Goal: Task Accomplishment & Management: Complete application form

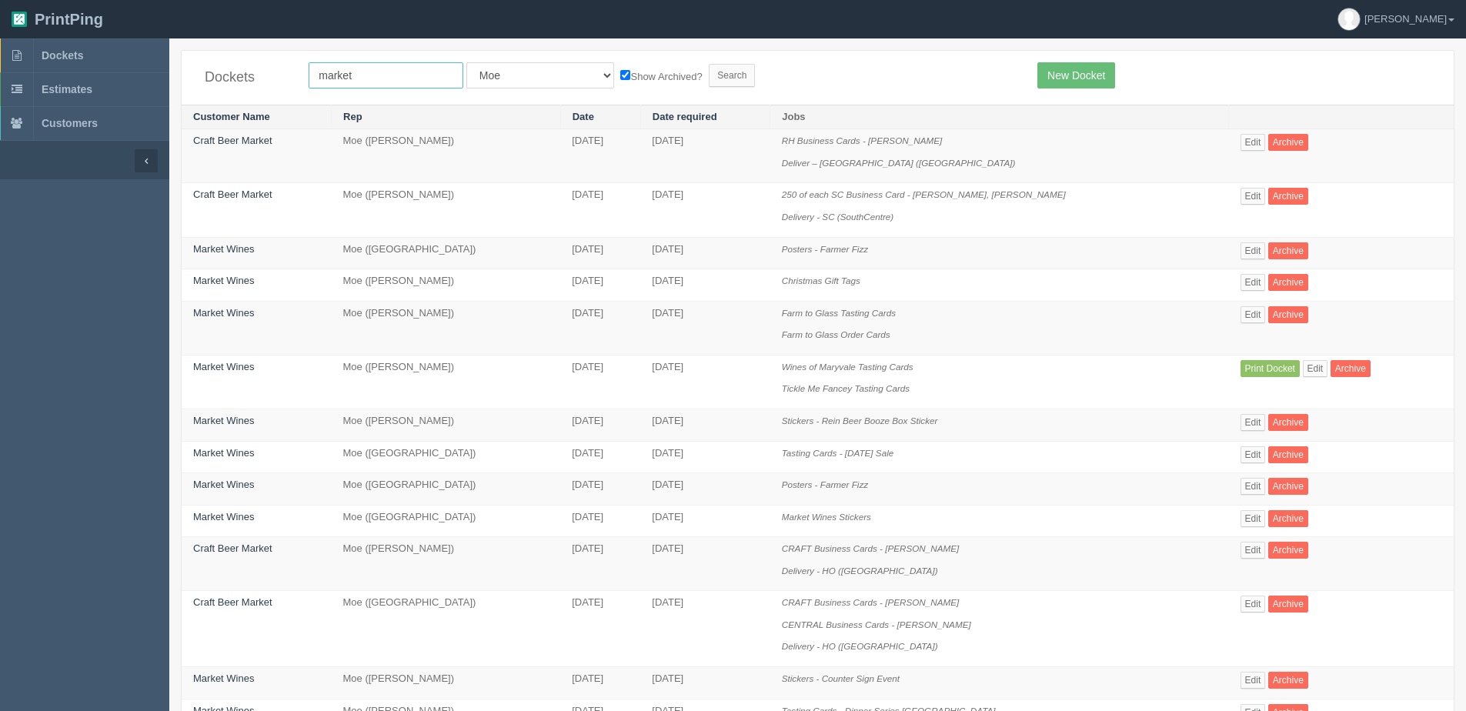
drag, startPoint x: 379, startPoint y: 78, endPoint x: 258, endPoint y: 83, distance: 121.7
click at [258, 83] on div "Dockets market All Users Ali Ali Test 1 Aly Amy Ankit Arif Brandon Dan France G…" at bounding box center [818, 78] width 1272 height 54
drag, startPoint x: 1084, startPoint y: 82, endPoint x: 925, endPoint y: 102, distance: 160.5
click at [1083, 82] on link "New Docket" at bounding box center [1076, 75] width 78 height 26
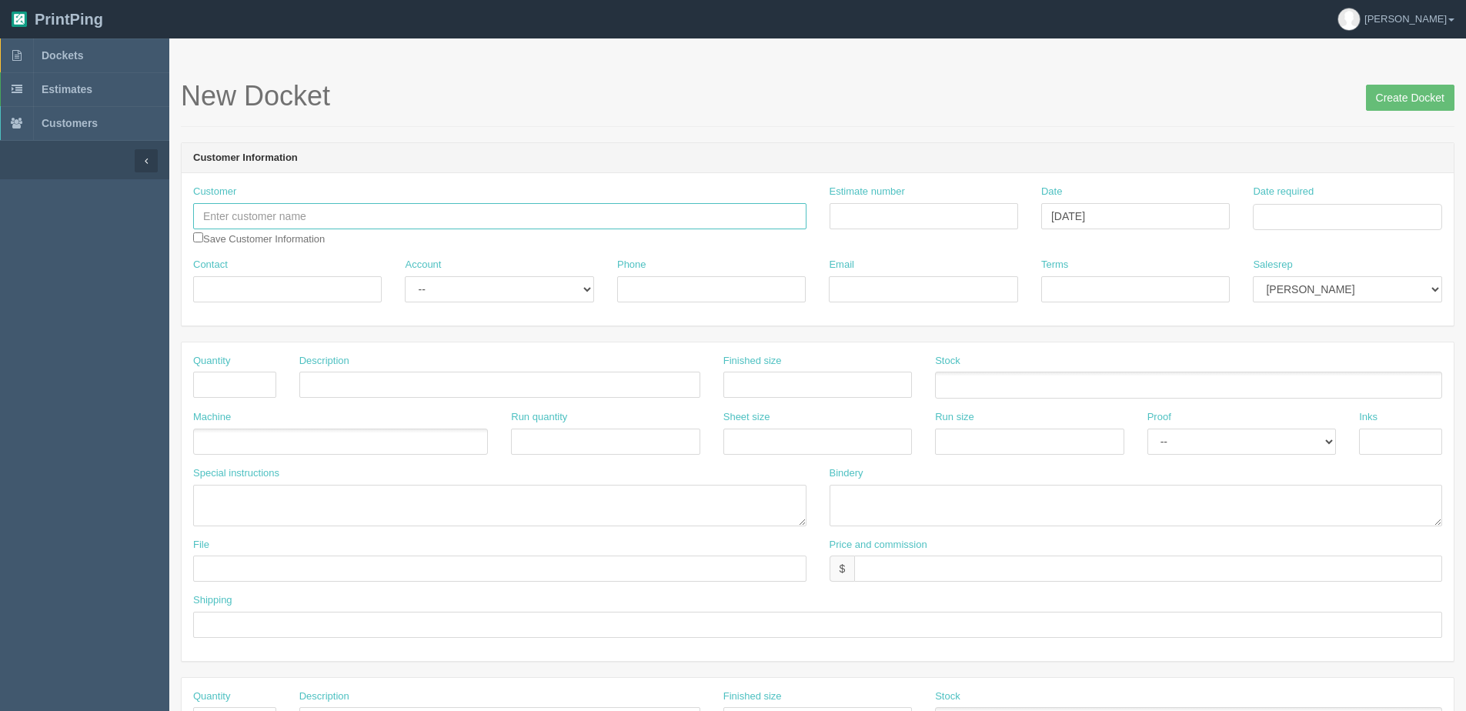
click at [305, 225] on input "text" at bounding box center [499, 216] width 613 height 26
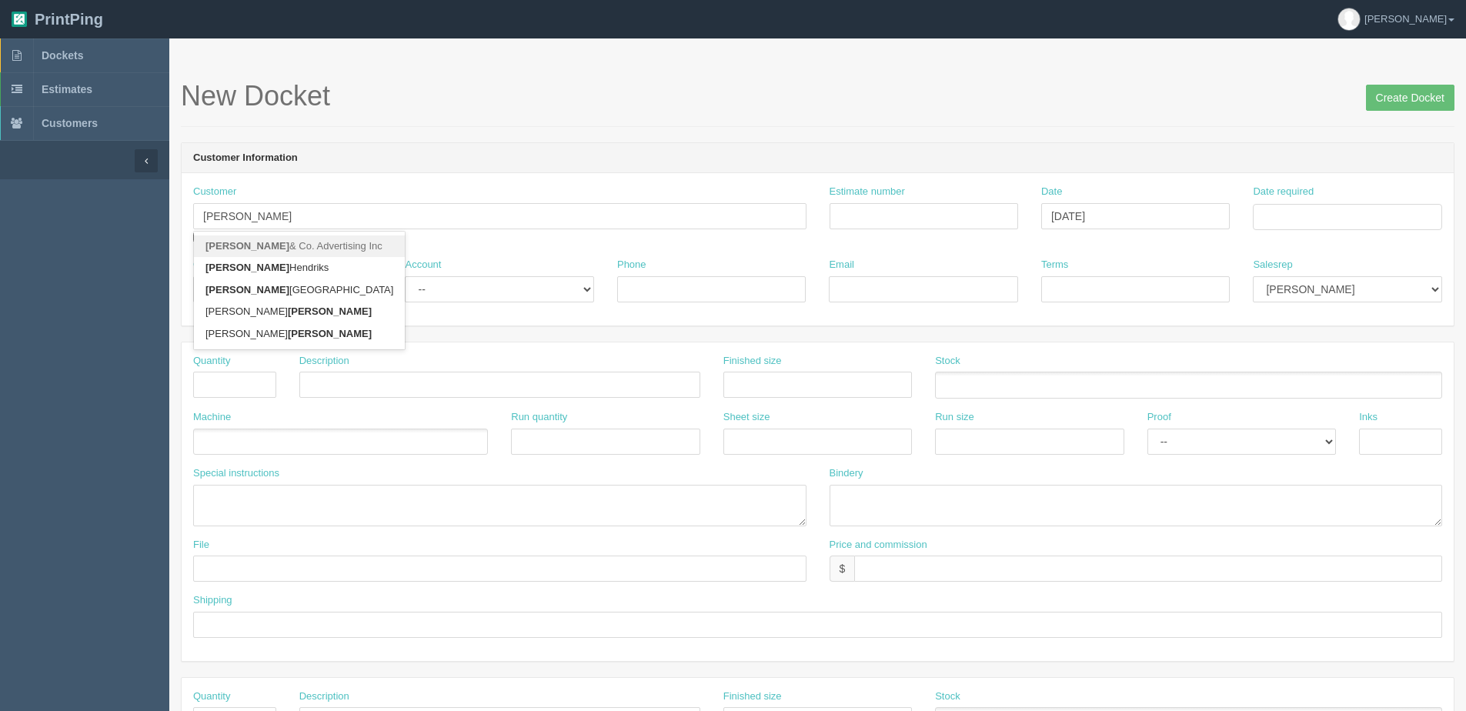
click at [303, 247] on link "Blair & Co. Advertising Inc" at bounding box center [299, 246] width 211 height 22
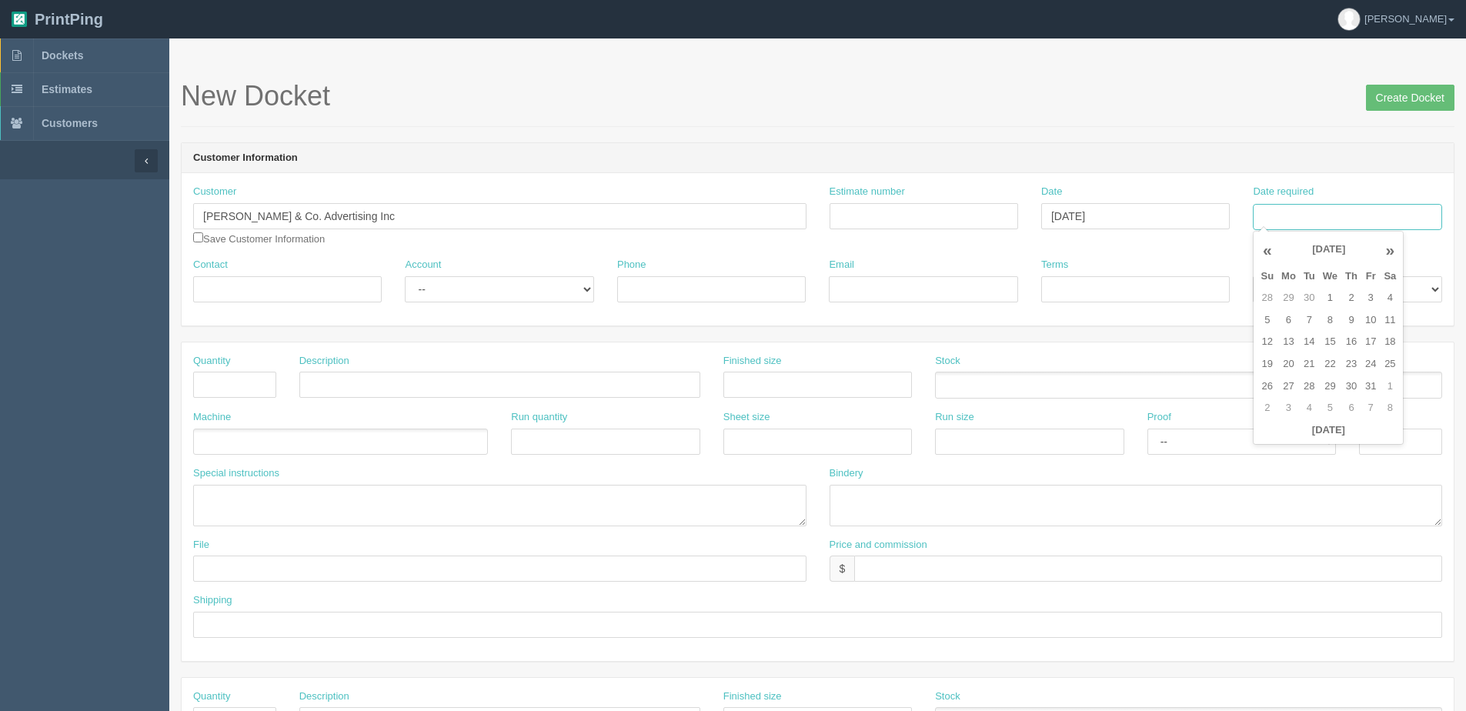
drag, startPoint x: 1362, startPoint y: 205, endPoint x: 1355, endPoint y: 216, distance: 13.9
click at [1362, 205] on input "Date required" at bounding box center [1346, 217] width 188 height 26
click at [364, 222] on input "[PERSON_NAME] & Co. Advertising Inc" at bounding box center [499, 216] width 613 height 26
type input "Blair & Co. Advert"
click at [74, 55] on span "Dockets" at bounding box center [63, 55] width 42 height 12
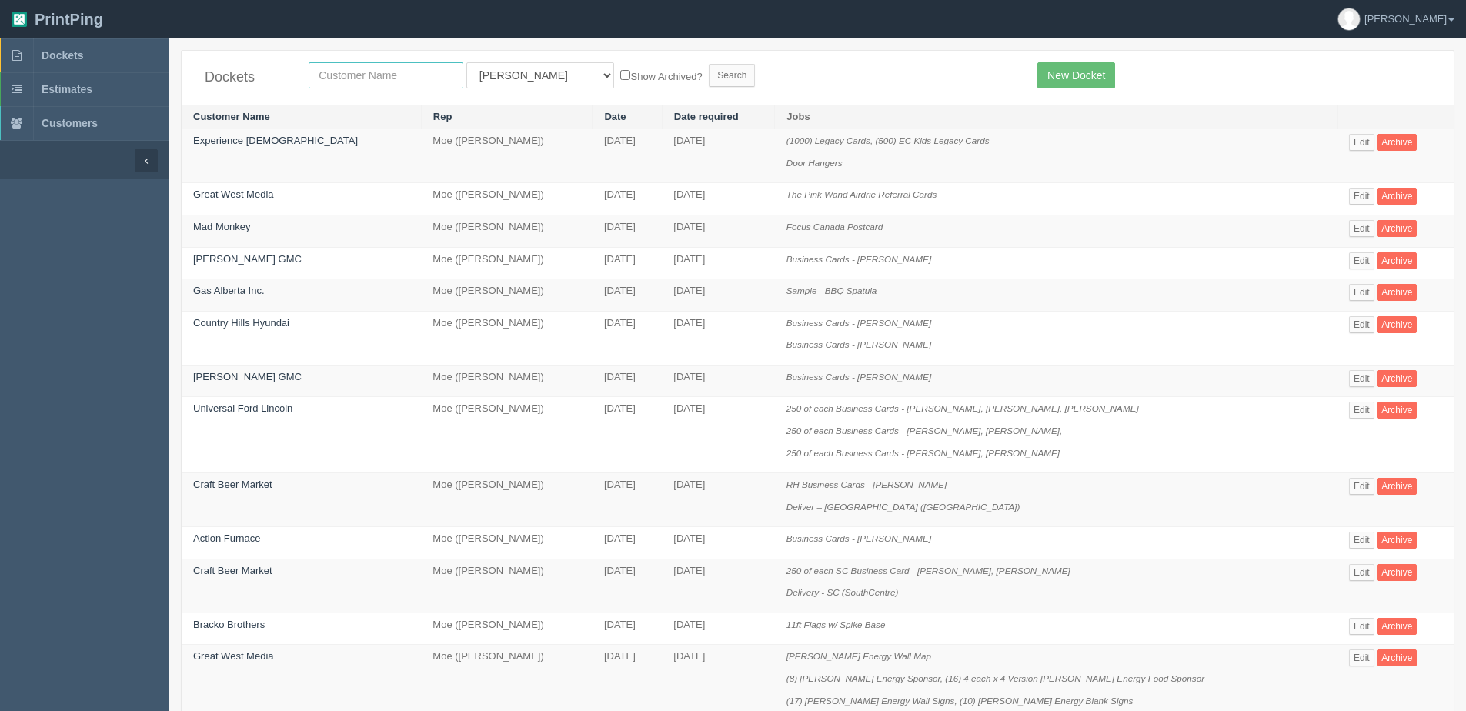
click at [358, 84] on input "text" at bounding box center [386, 75] width 155 height 26
type input "blair"
click at [709, 64] on input "Search" at bounding box center [732, 75] width 46 height 23
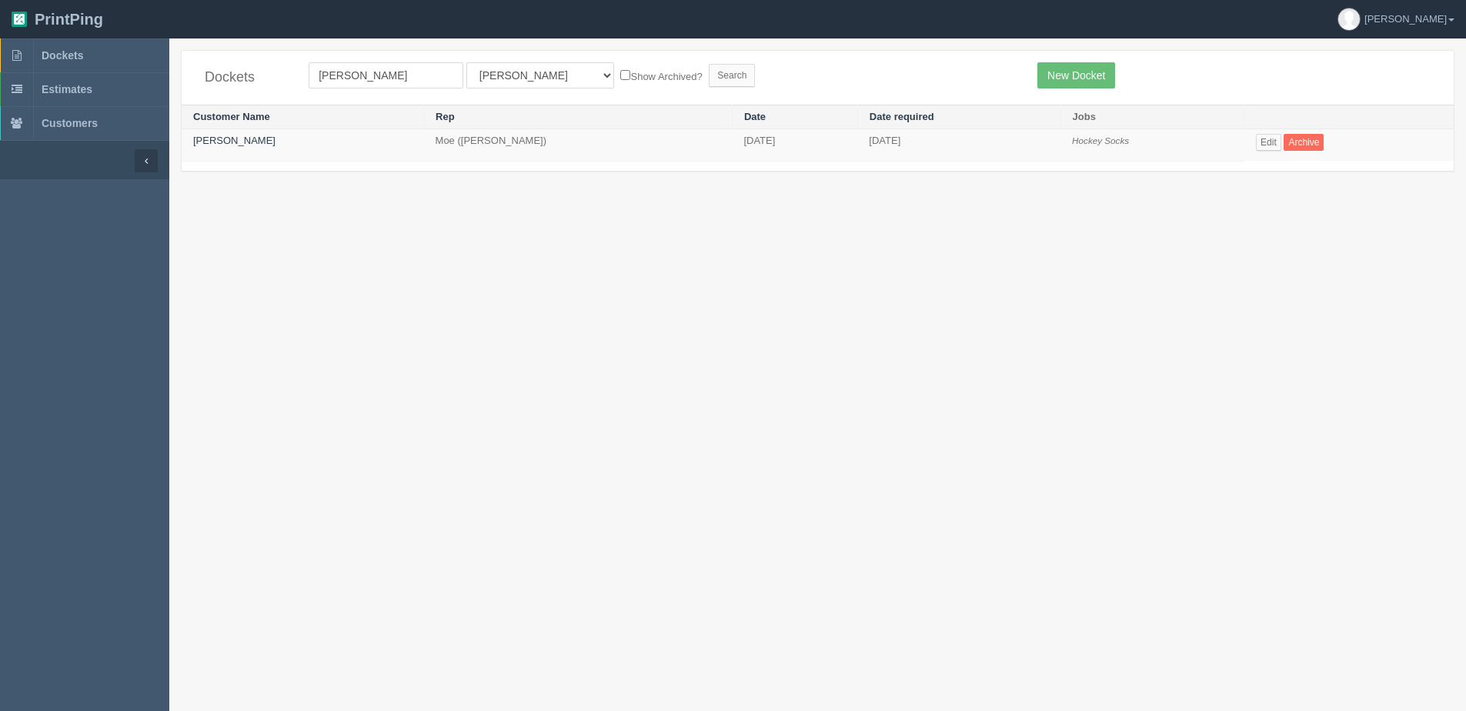
click at [533, 65] on div "Dockets [PERSON_NAME] All Users [PERSON_NAME] Test 1 [PERSON_NAME] [PERSON_NAME…" at bounding box center [818, 78] width 1272 height 54
drag, startPoint x: 517, startPoint y: 80, endPoint x: 517, endPoint y: 91, distance: 10.8
click at [517, 80] on select "All Users [PERSON_NAME] Test 1 [PERSON_NAME] [PERSON_NAME] [PERSON_NAME] France…" at bounding box center [540, 75] width 148 height 26
select select "1"
click at [466, 62] on select "All Users Ali Ali Test 1 Aly Amy Ankit Arif Brandon Dan France Greg Jim Mark Ma…" at bounding box center [540, 75] width 148 height 26
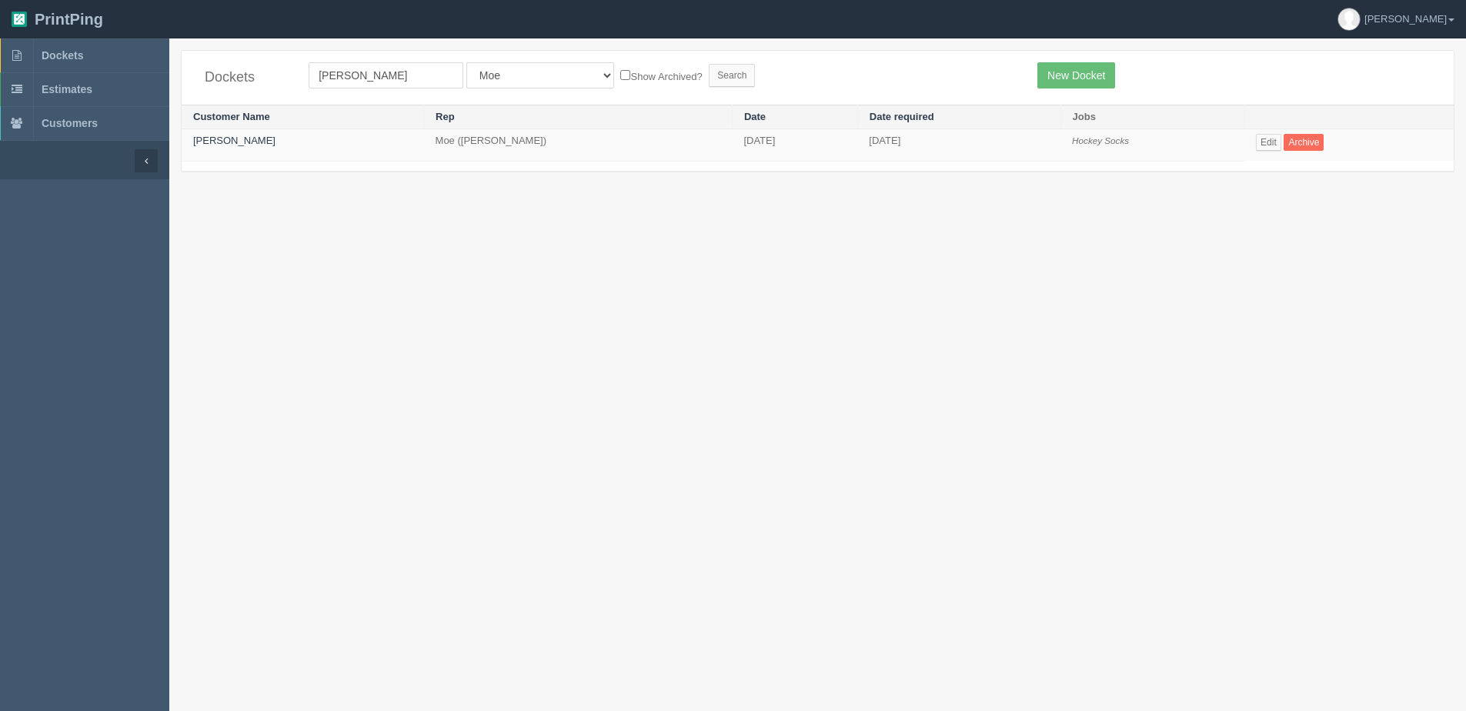
click at [620, 71] on label "Show Archived?" at bounding box center [661, 76] width 82 height 18
click at [620, 71] on input "Show Archived?" at bounding box center [625, 75] width 10 height 10
checkbox input "true"
click at [709, 72] on input "Search" at bounding box center [732, 75] width 46 height 23
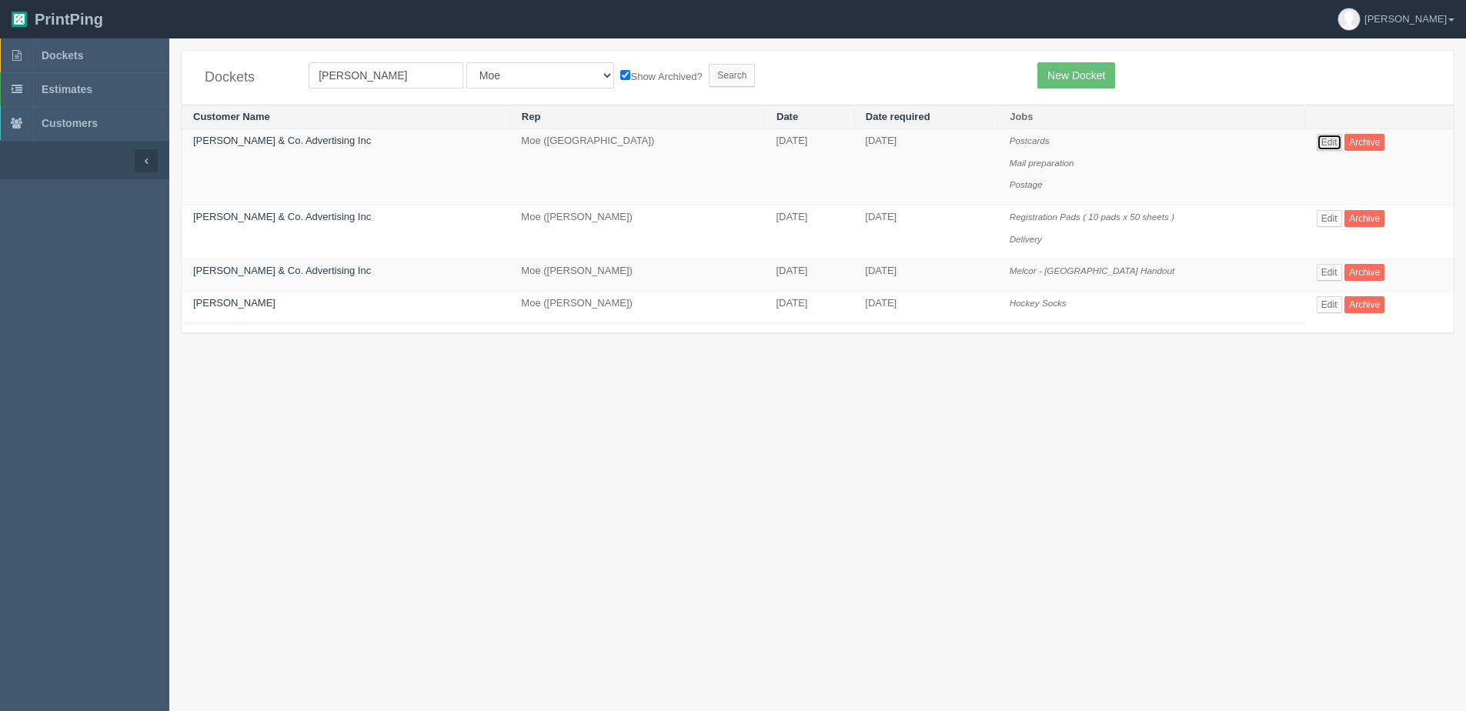
click at [1327, 135] on link "Edit" at bounding box center [1328, 142] width 25 height 17
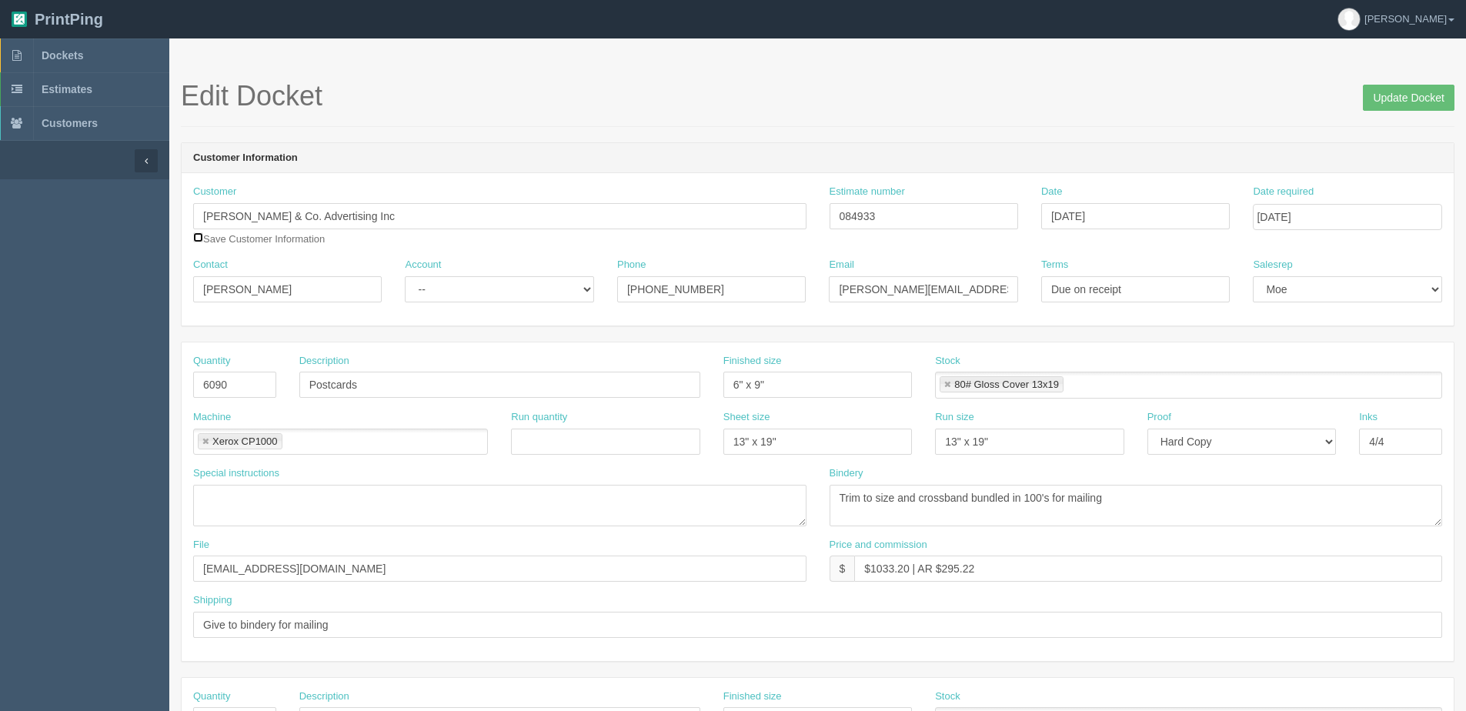
click at [200, 240] on input "checkbox" at bounding box center [198, 237] width 10 height 10
checkbox input "true"
click at [1388, 105] on input "Update Docket" at bounding box center [1408, 98] width 92 height 26
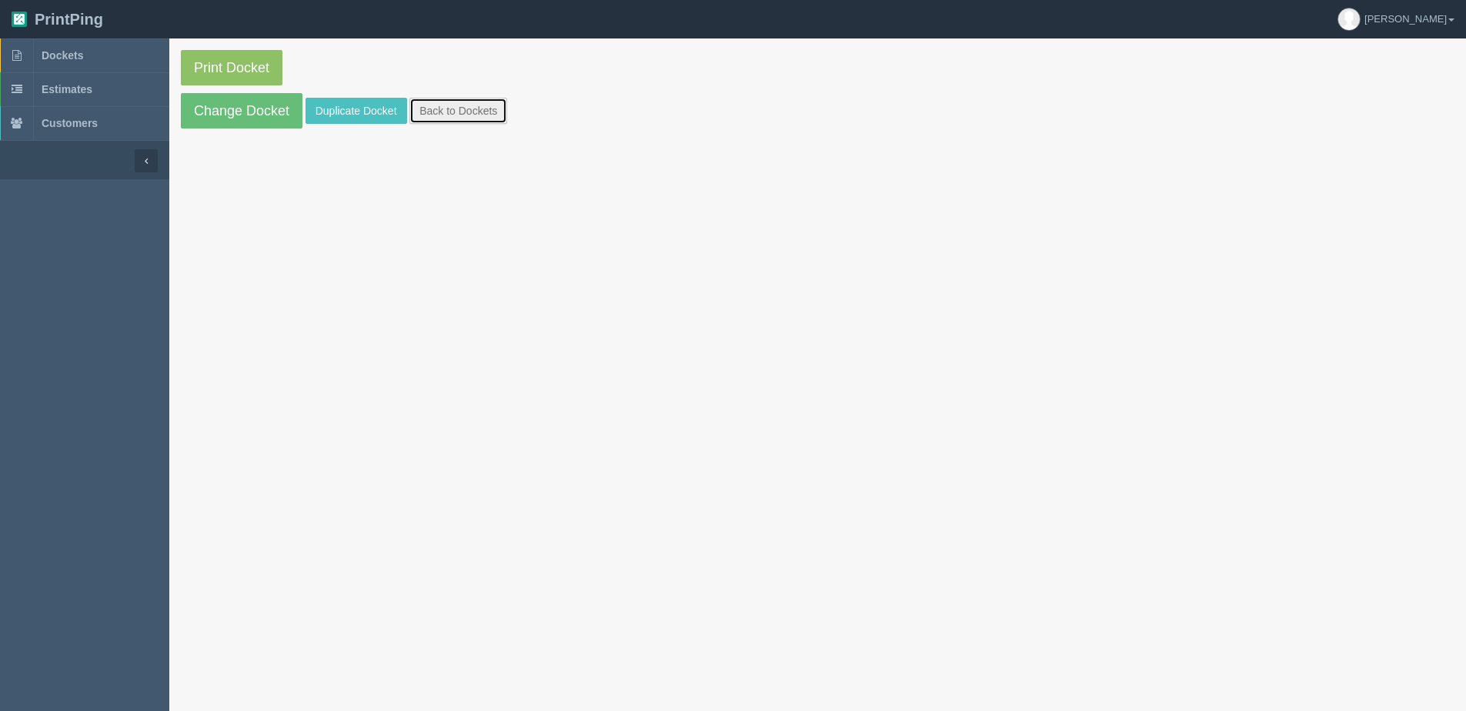
click at [483, 118] on link "Back to Dockets" at bounding box center [458, 111] width 98 height 26
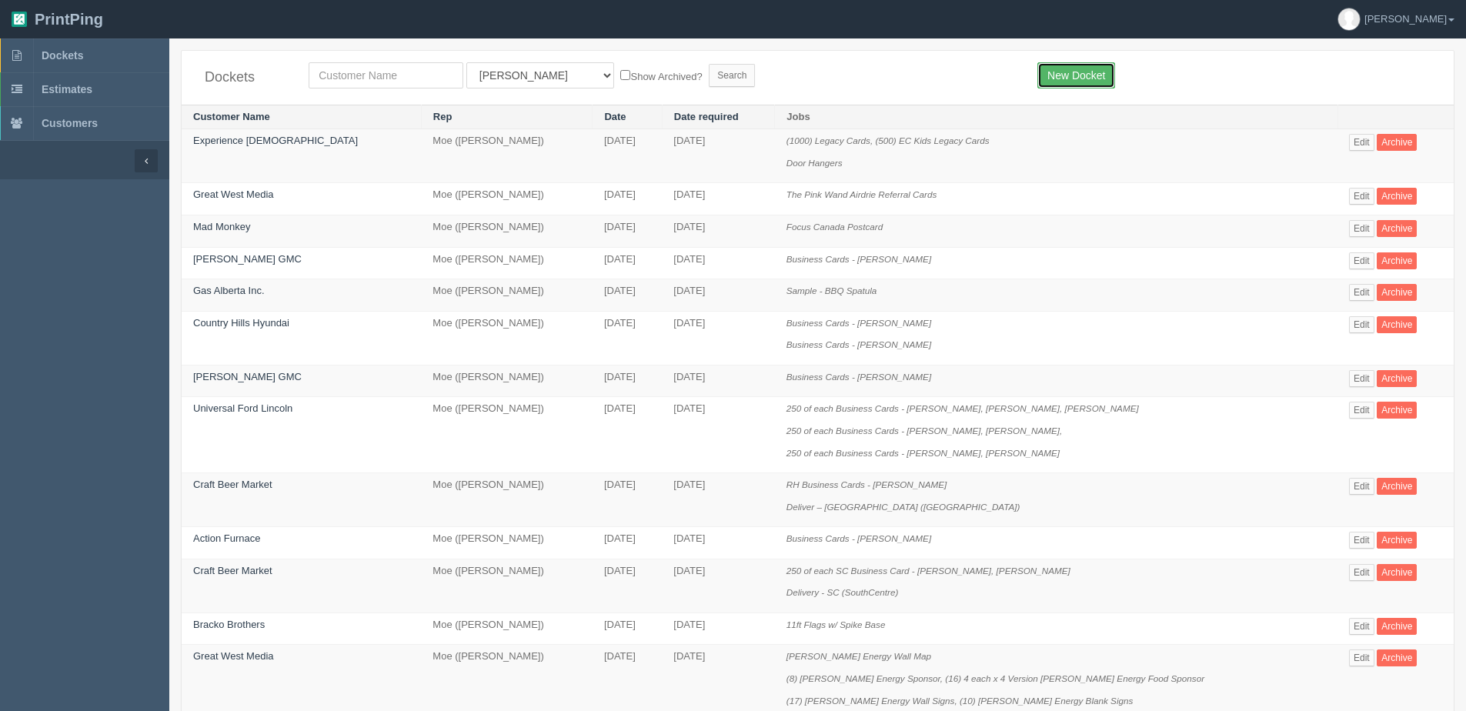
click at [1092, 75] on link "New Docket" at bounding box center [1076, 75] width 78 height 26
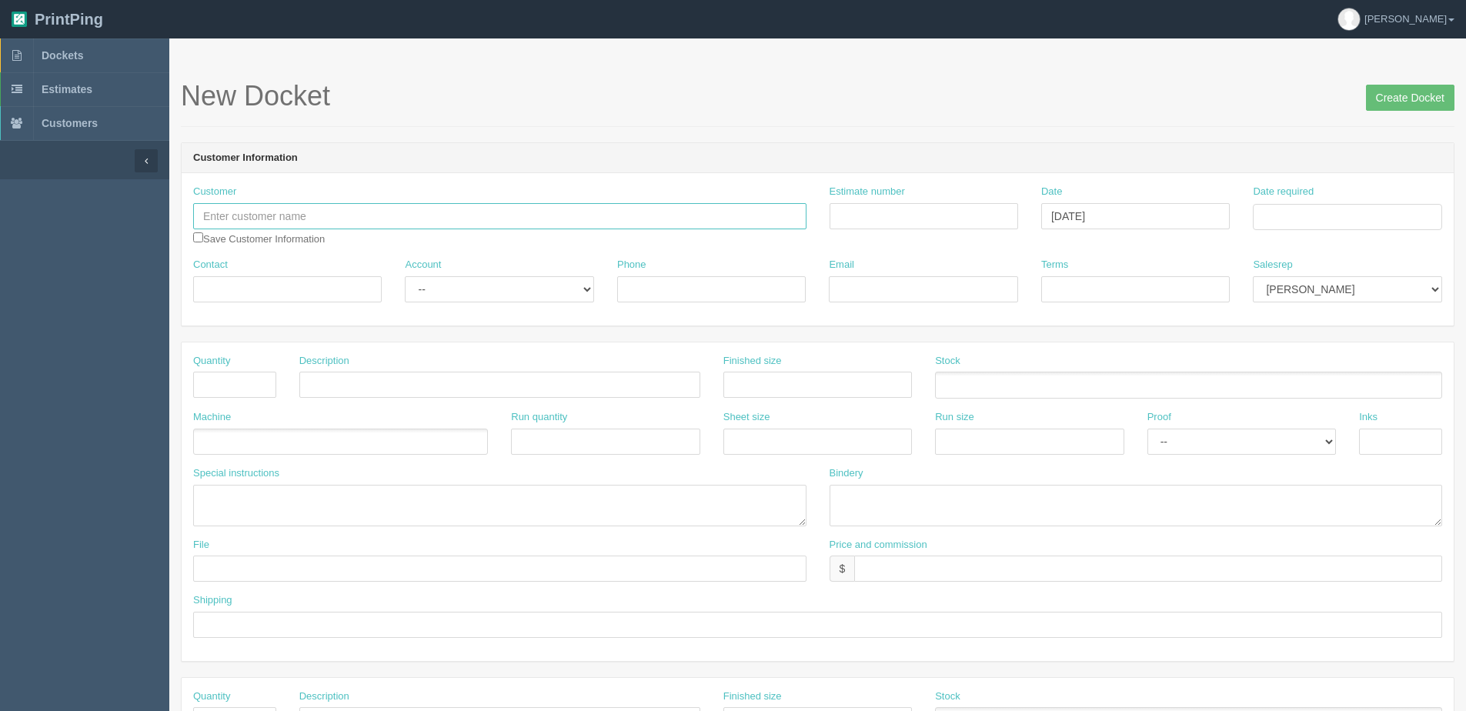
click at [244, 211] on input "text" at bounding box center [499, 216] width 613 height 26
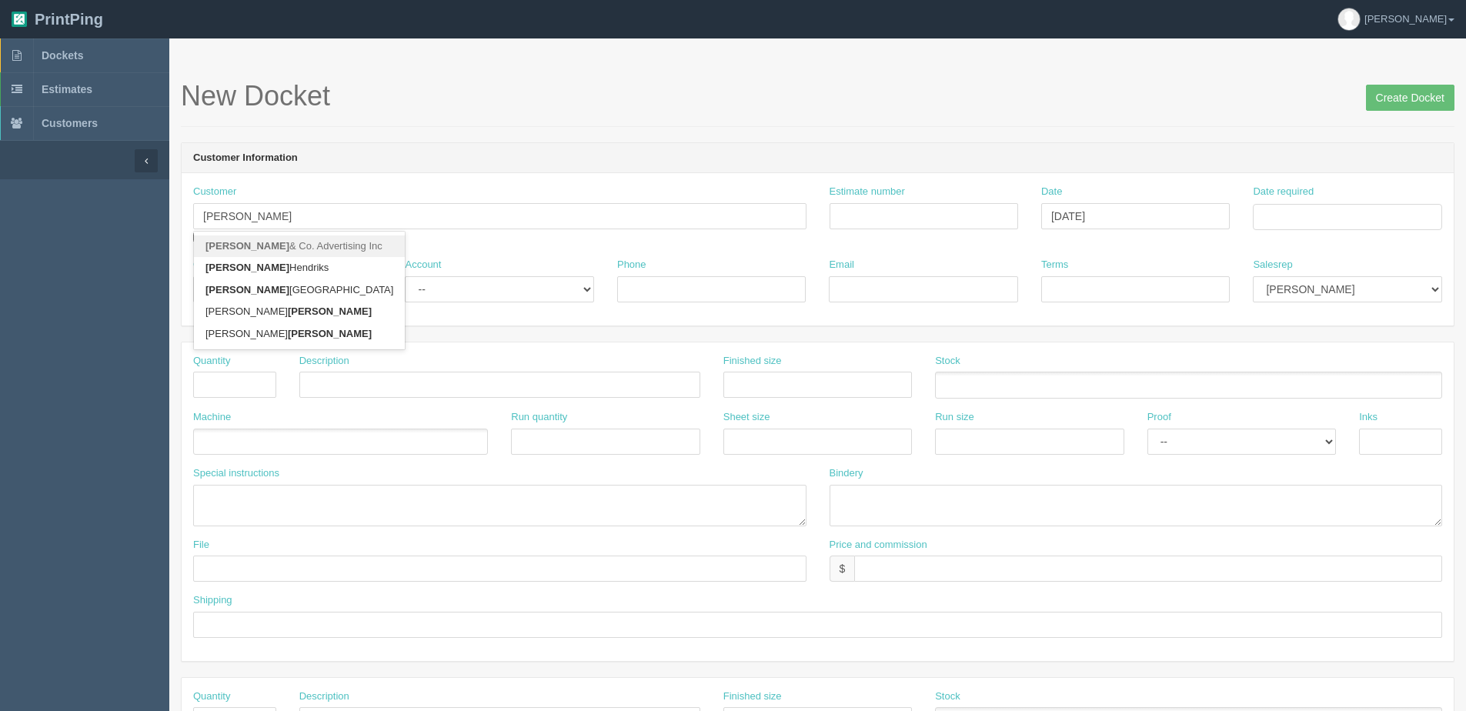
click at [243, 246] on link "Blair & Co. Advertising Inc" at bounding box center [299, 246] width 211 height 22
type input "Blair & Co. Advertising Inc"
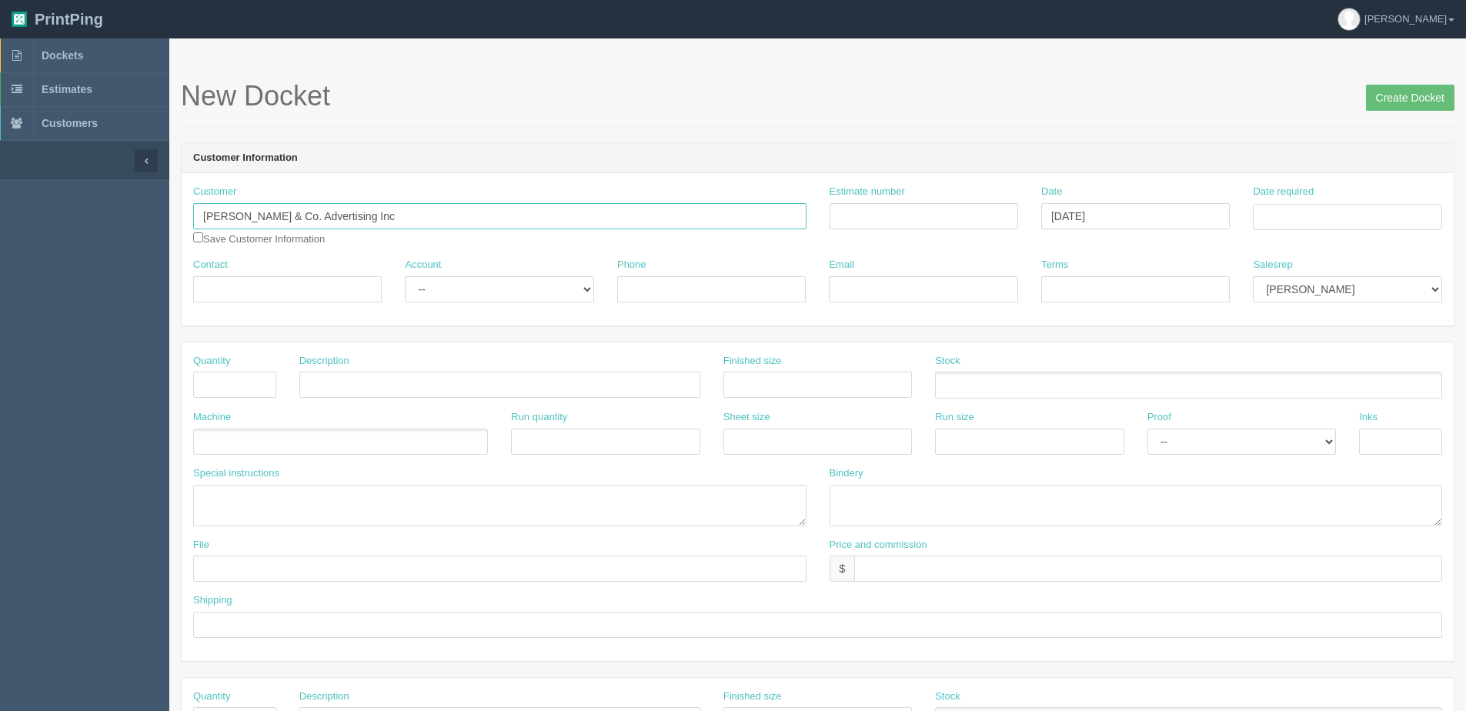
type input "Jesse Lalli"
type input "403-560-7103"
type input "jessel@blairandco.ca"
type input "Due on receipt"
drag, startPoint x: 494, startPoint y: 295, endPoint x: 493, endPoint y: 303, distance: 7.7
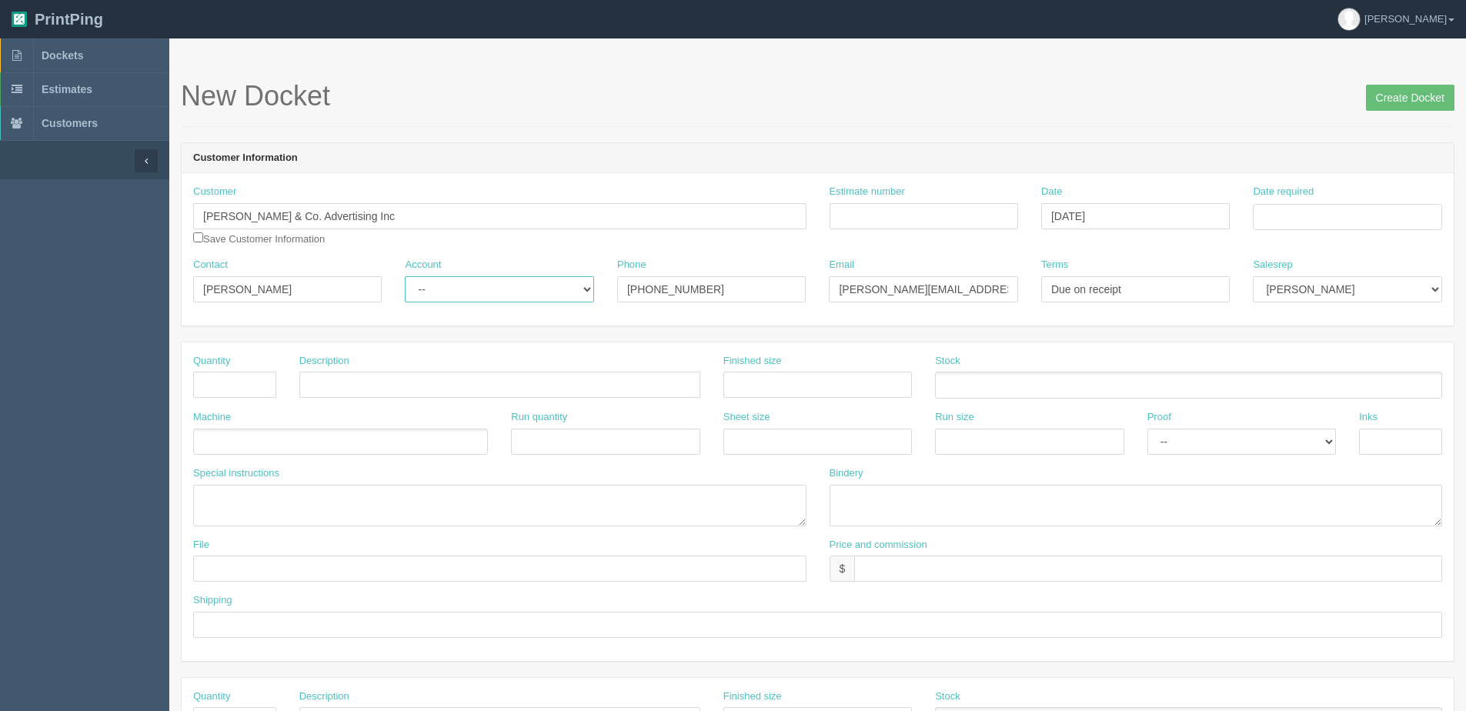
click at [494, 295] on select "-- Existing Client Allrush Client Rep Client" at bounding box center [499, 289] width 188 height 26
select select "Allrush Client"
click at [405, 276] on select "-- Existing Client Allrush Client Rep Client" at bounding box center [499, 289] width 188 height 26
drag, startPoint x: 302, startPoint y: 285, endPoint x: -39, endPoint y: 293, distance: 340.9
click at [0, 293] on html "PrintPing Dan Edit account ( dan@allrush.ca ) Logout Dockets Estimates Customers" at bounding box center [733, 698] width 1466 height 1397
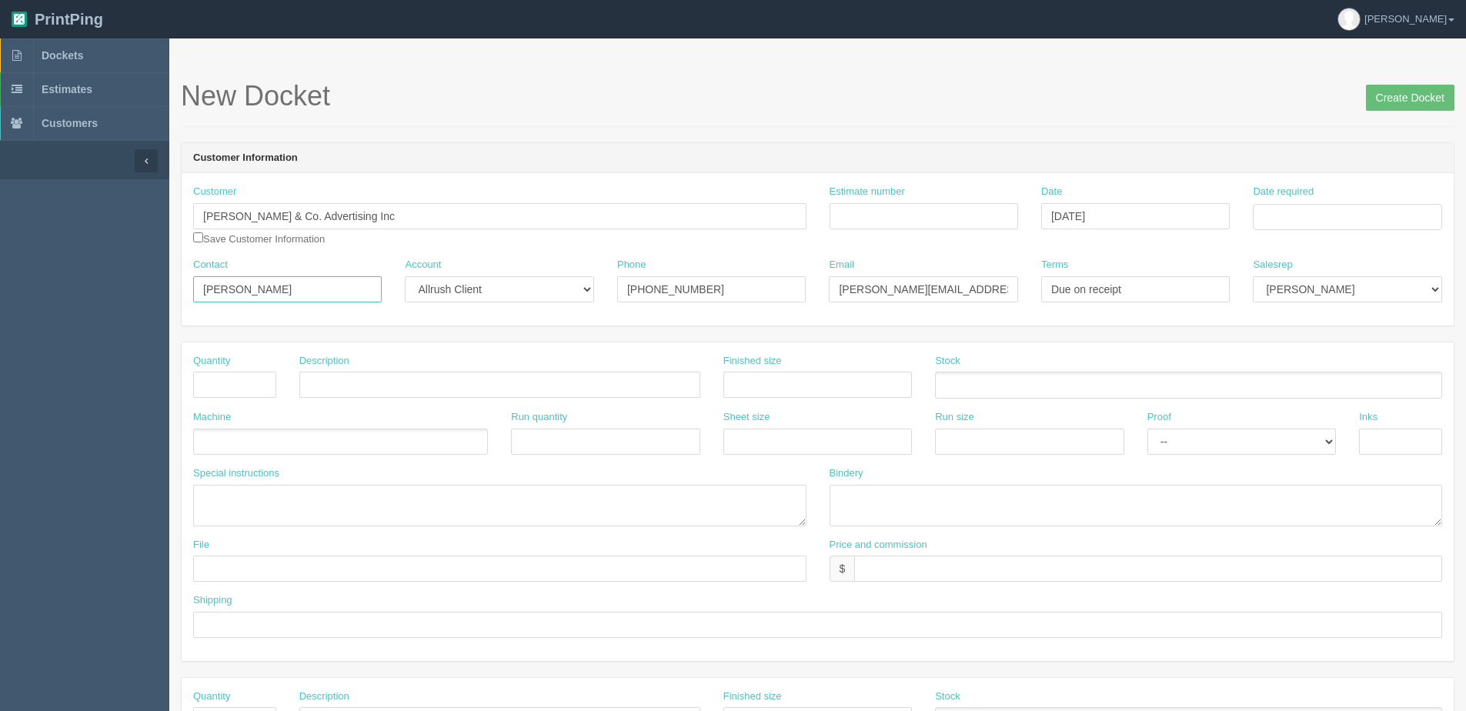
paste input "Tessa Blair"
type input "Tessa Blair"
click at [1366, 85] on input "Create Docket" at bounding box center [1410, 98] width 88 height 26
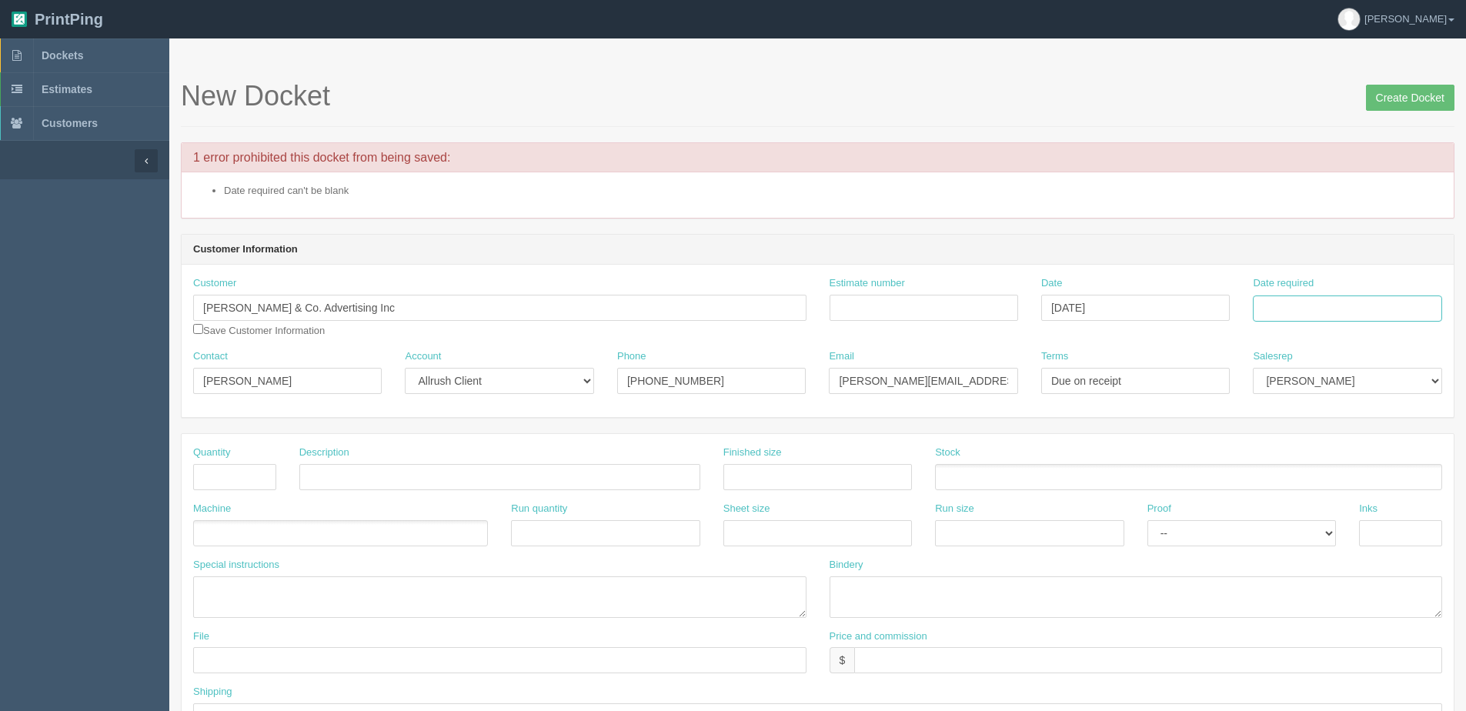
click at [1330, 315] on input "Date required" at bounding box center [1346, 308] width 188 height 26
click at [1311, 164] on td "7" at bounding box center [1308, 168] width 19 height 22
type input "October 7, 2025"
click at [230, 471] on input "text" at bounding box center [234, 477] width 83 height 26
type input "4"
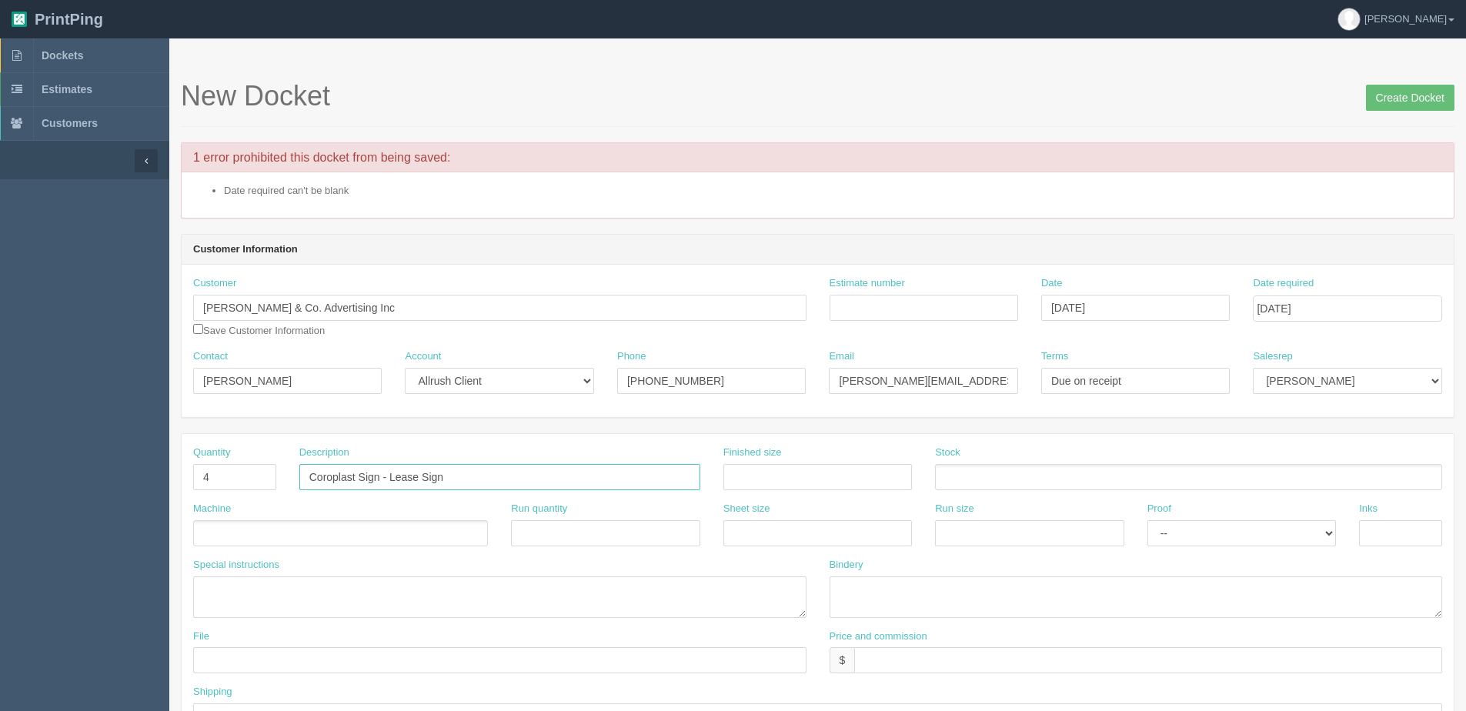
drag, startPoint x: 393, startPoint y: 478, endPoint x: 642, endPoint y: 434, distance: 252.3
click at [642, 434] on div "Quantity 4 Description Coroplast Sign - Lease Sign Finished size Stock Machine …" at bounding box center [818, 593] width 1272 height 319
type input "Coroplast Sign - [PERSON_NAME]"
click at [753, 534] on input "text" at bounding box center [817, 533] width 188 height 26
click at [752, 632] on div "File" at bounding box center [499, 651] width 613 height 45
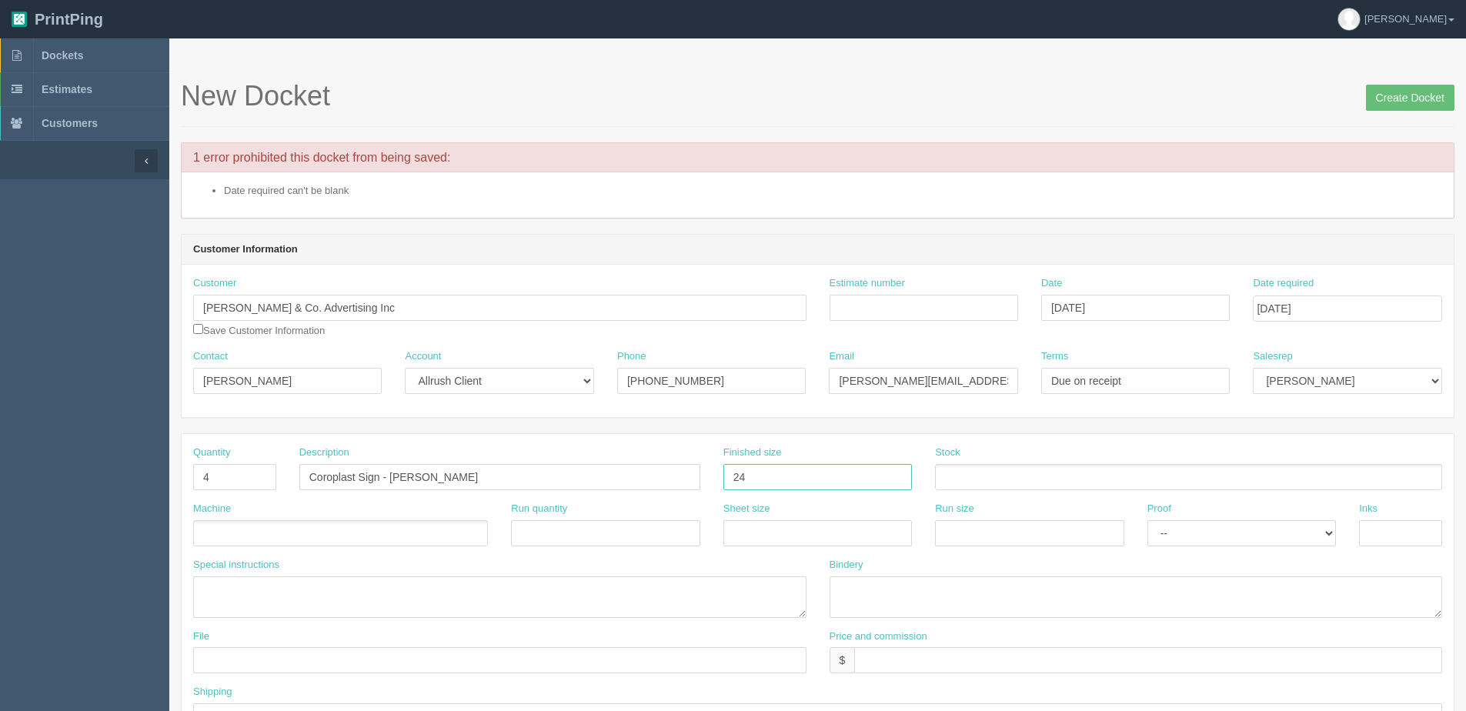
click at [751, 480] on input "24" at bounding box center [817, 477] width 188 height 26
type input "24" x 36""
click at [307, 539] on ul at bounding box center [340, 533] width 295 height 27
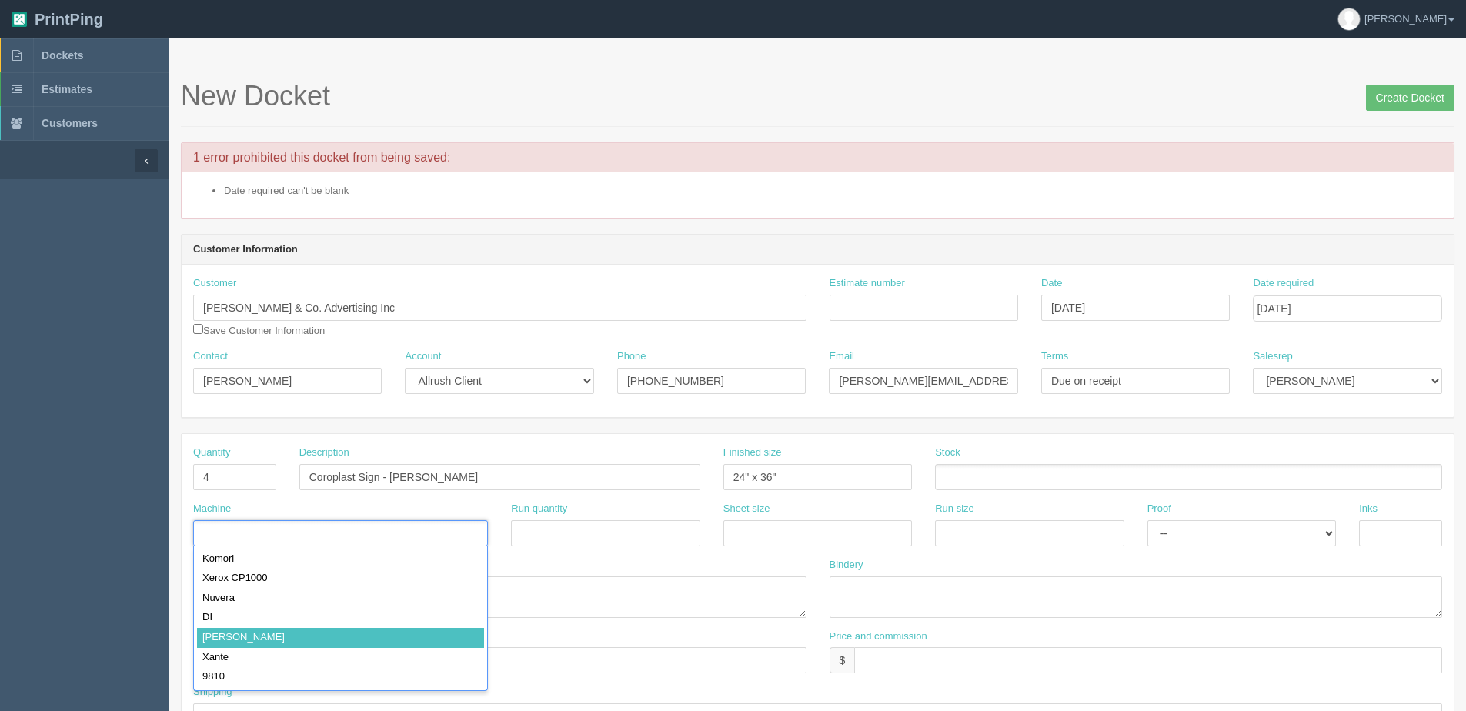
drag, startPoint x: 249, startPoint y: 633, endPoint x: 690, endPoint y: 605, distance: 441.7
type input "[PERSON_NAME]"
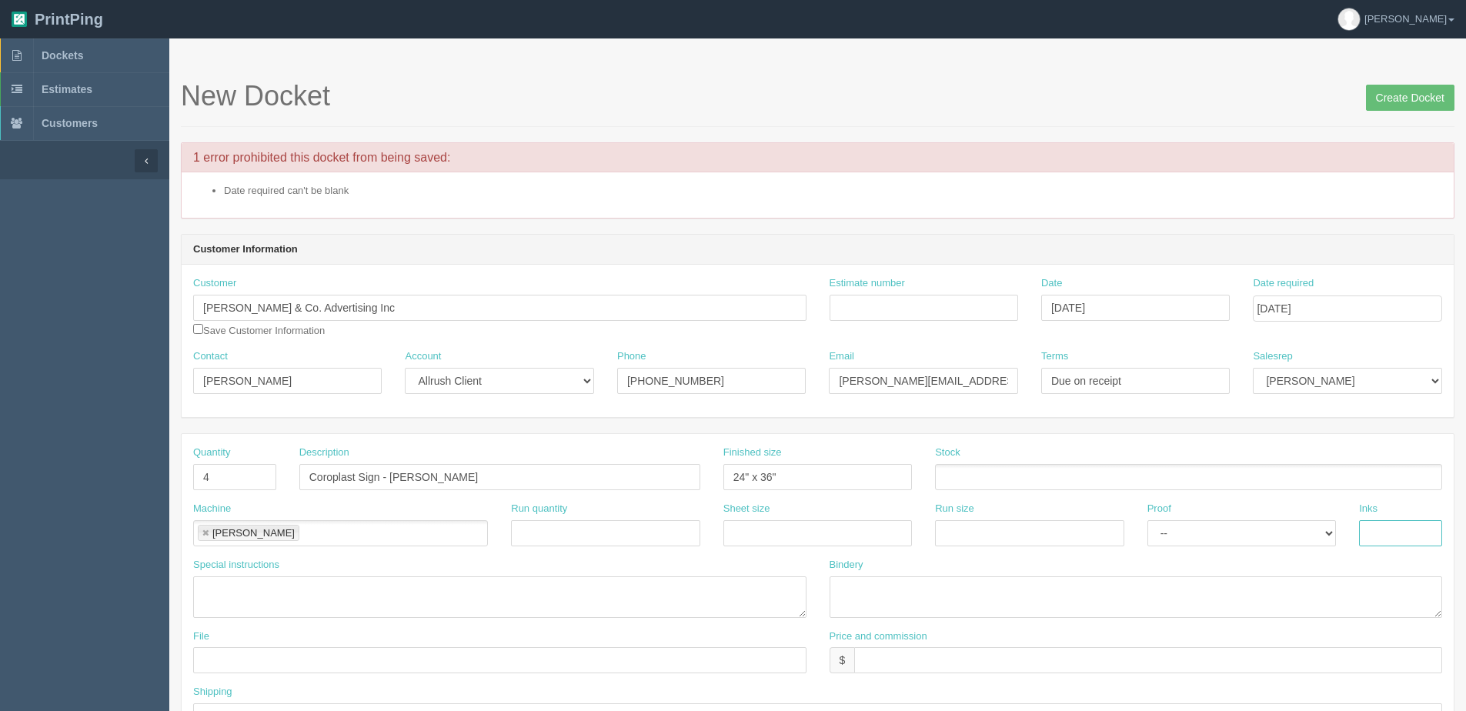
click at [1397, 536] on input "text" at bounding box center [1400, 533] width 83 height 26
type input "4/0"
click at [1015, 484] on ul at bounding box center [1188, 477] width 507 height 27
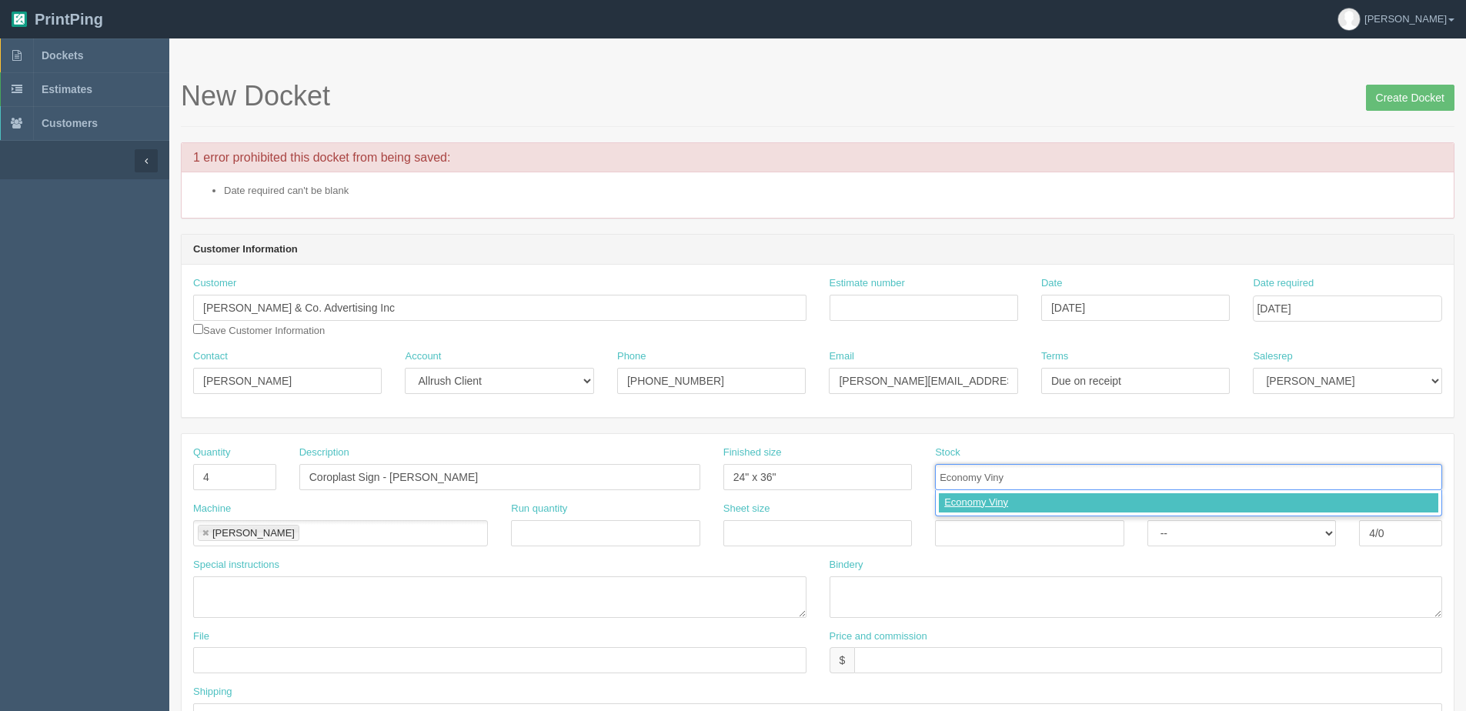
type input "Economy Vinyl"
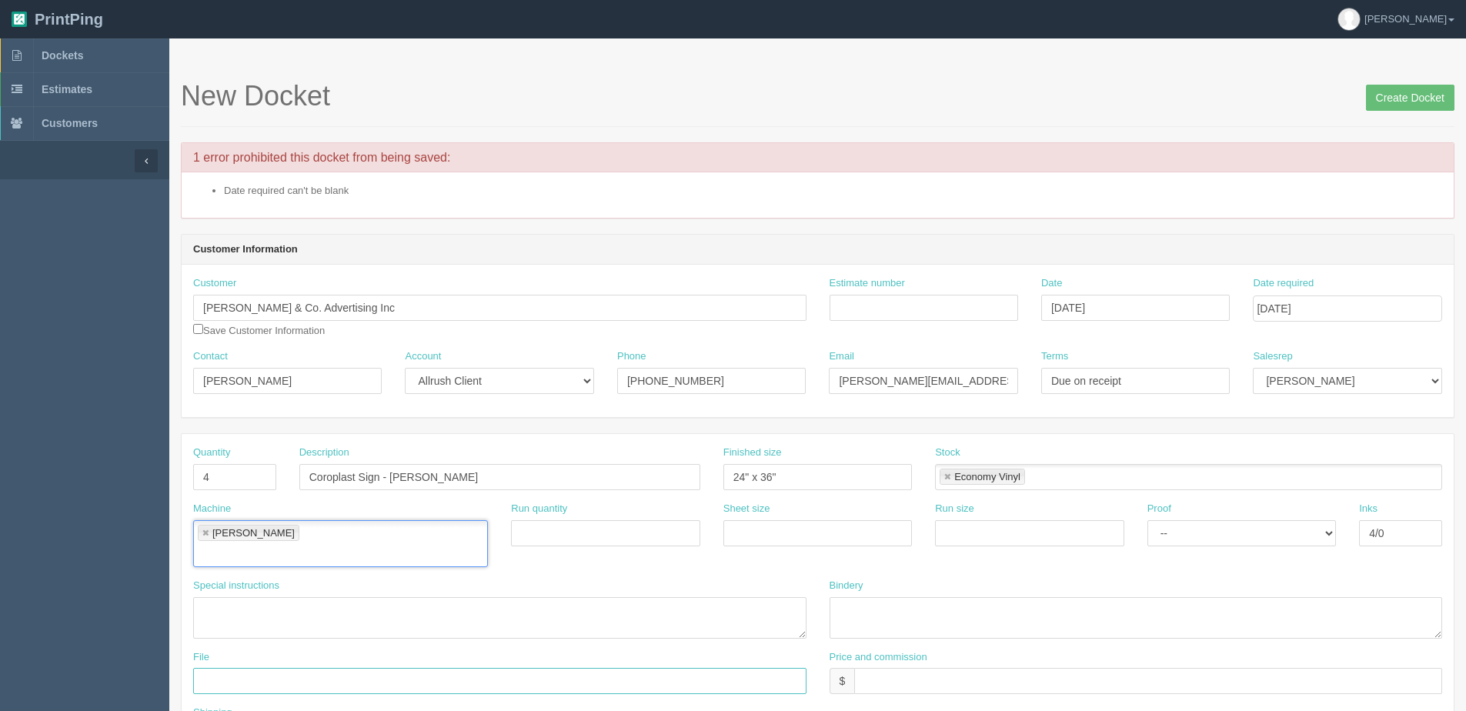
click at [227, 668] on input "text" at bounding box center [499, 681] width 613 height 26
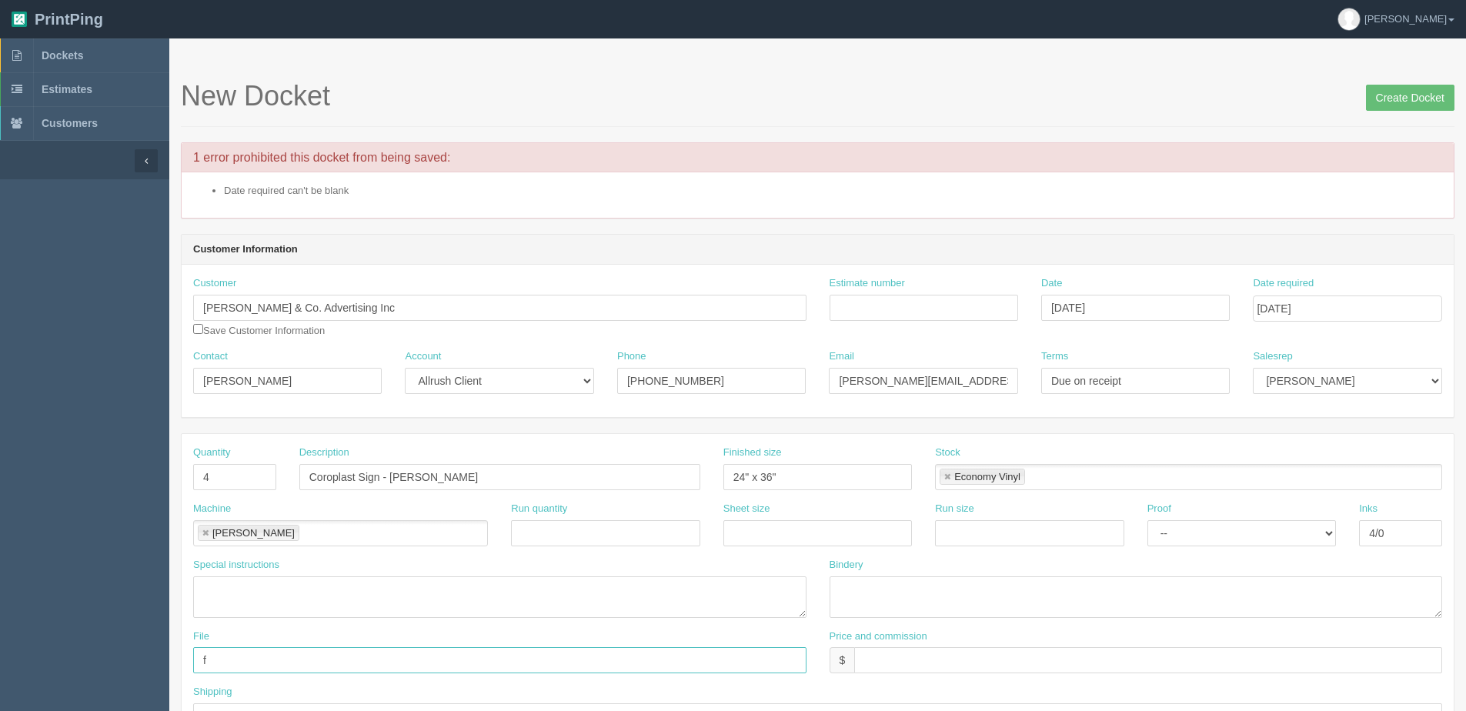
type input "Files @ Allrush"
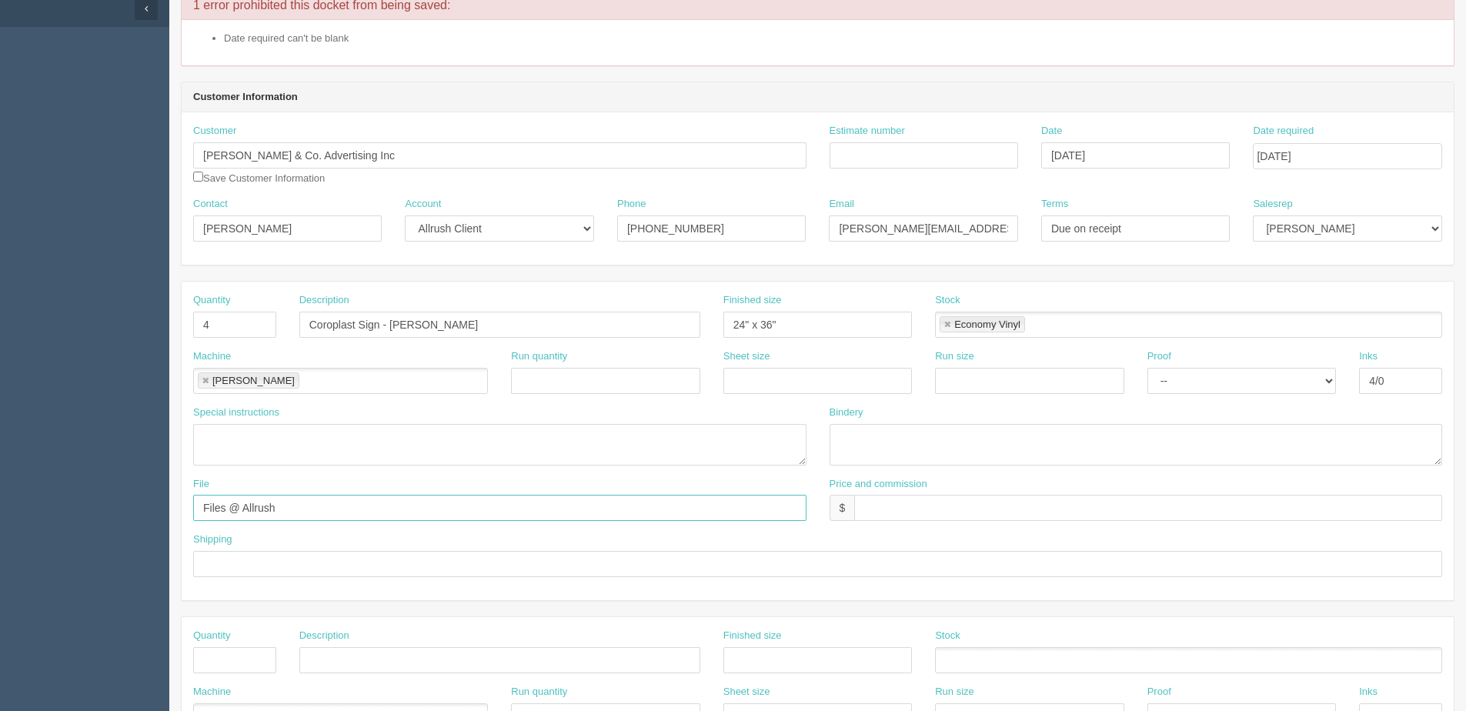
scroll to position [154, 0]
click at [254, 559] on input "text" at bounding box center [817, 562] width 1249 height 26
type input "Email / Call when ready"
click at [968, 155] on input "Estimate number" at bounding box center [923, 154] width 188 height 26
type input "092483"
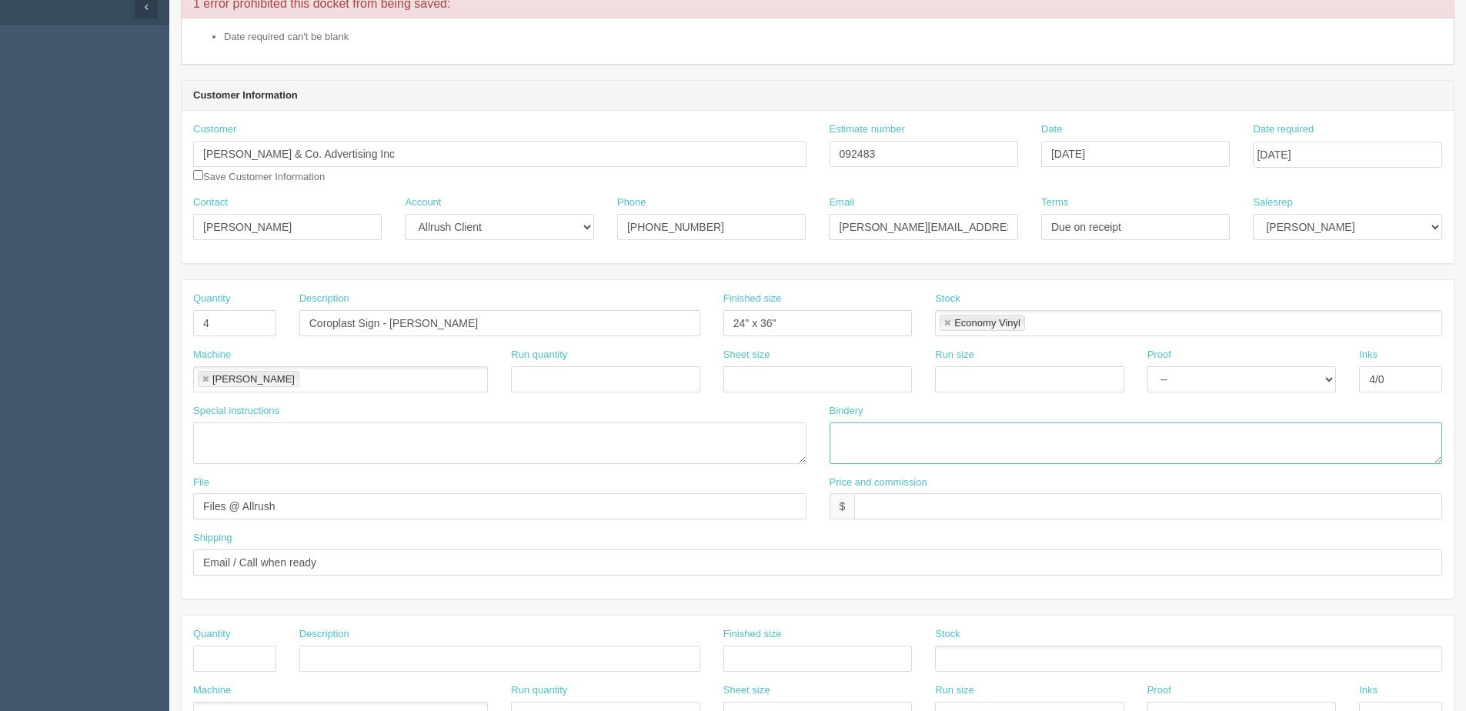
click at [859, 432] on textarea at bounding box center [1135, 443] width 613 height 42
type textarea "Trim and Mount to Coroplast - ARB $30.00"
click at [928, 506] on input "text" at bounding box center [1148, 506] width 588 height 26
click at [932, 509] on input "$217.27 | A $" at bounding box center [1148, 506] width 588 height 26
type input "$217.27 | ARB $77.07"
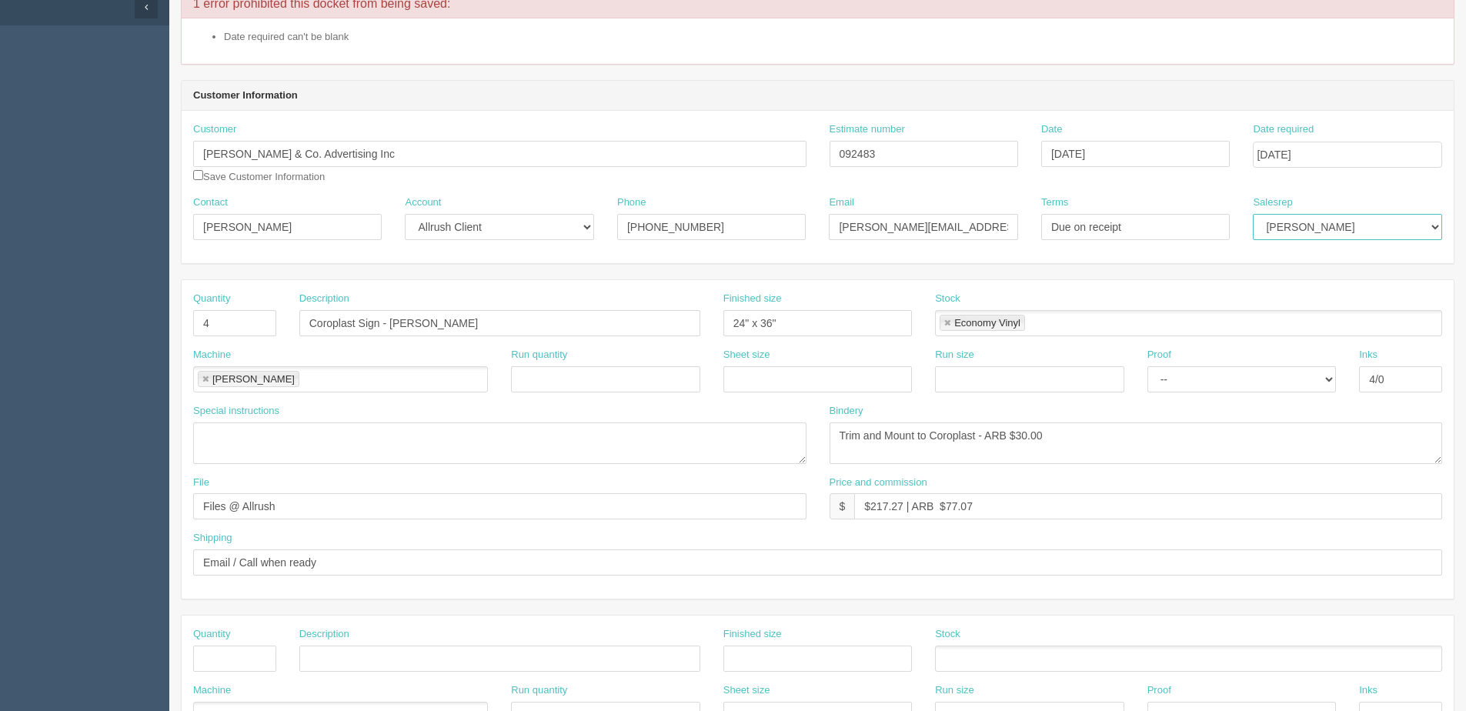
drag, startPoint x: 1292, startPoint y: 229, endPoint x: 1289, endPoint y: 238, distance: 9.0
click at [1292, 229] on select "Mark Mikayla Aly Mehmud Stacy Rebecca Matthew Viki Phil Greg Jim Sam Brandon Za…" at bounding box center [1346, 227] width 188 height 26
select select "1"
click at [1252, 214] on select "Mark Mikayla Aly Mehmud Stacy Rebecca Matthew Viki Phil Greg Jim Sam Brandon Za…" at bounding box center [1346, 227] width 188 height 26
click at [194, 173] on input "checkbox" at bounding box center [198, 175] width 10 height 10
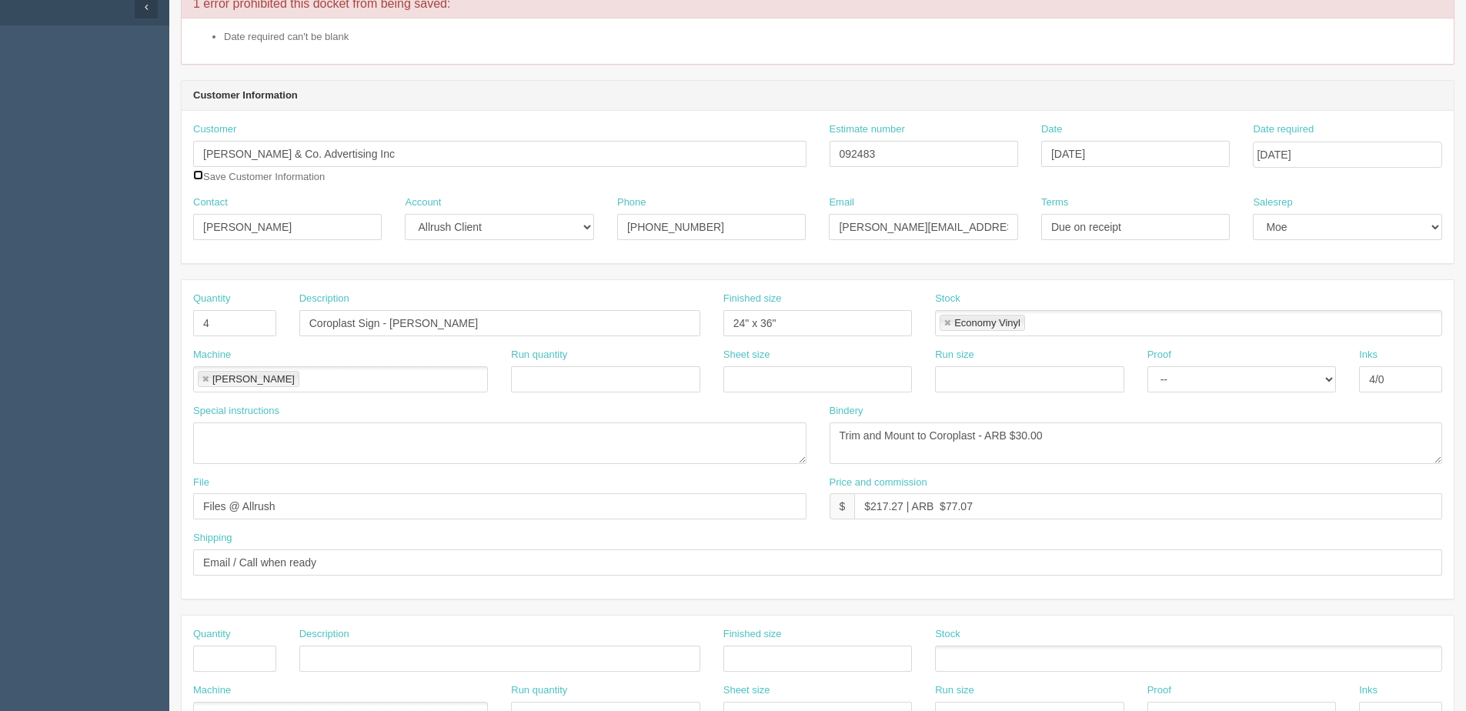
checkbox input "true"
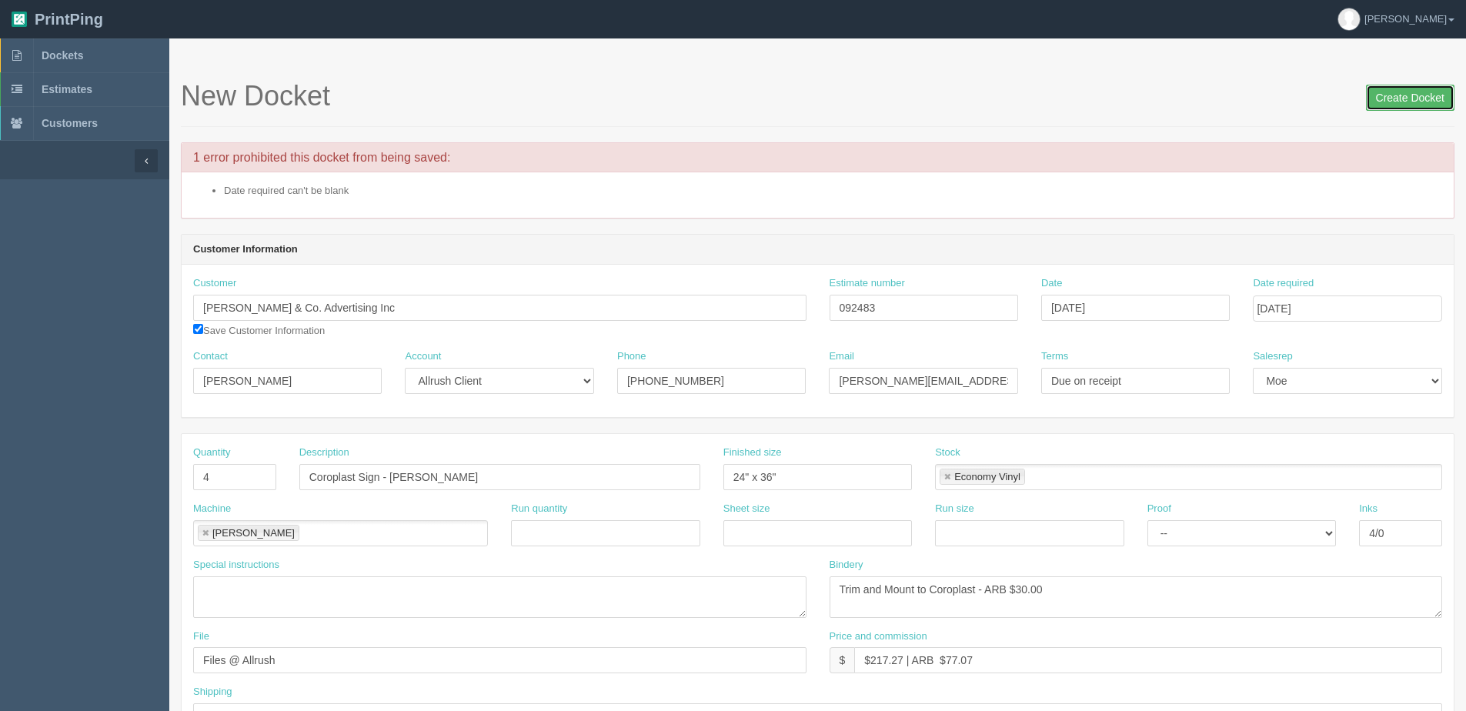
click at [1417, 94] on input "Create Docket" at bounding box center [1410, 98] width 88 height 26
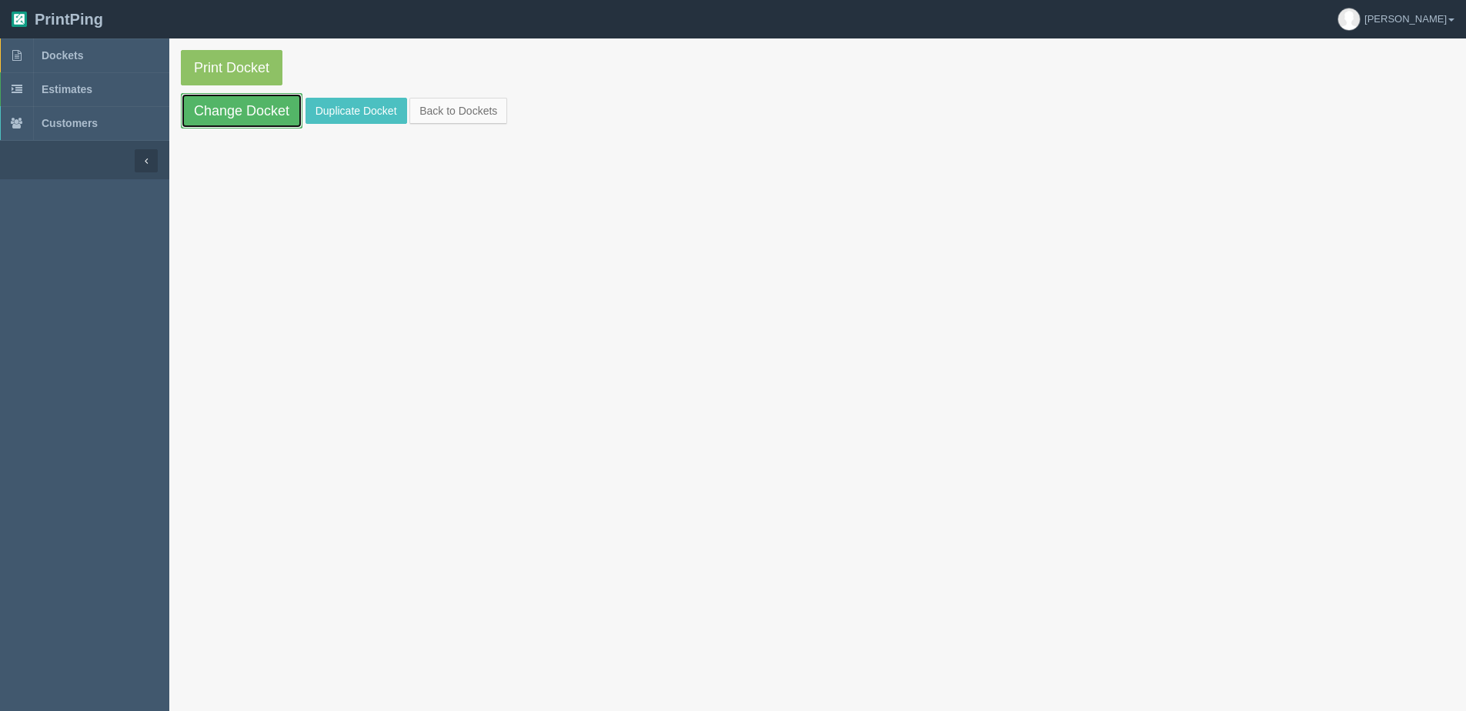
click at [228, 113] on link "Change Docket" at bounding box center [242, 110] width 122 height 35
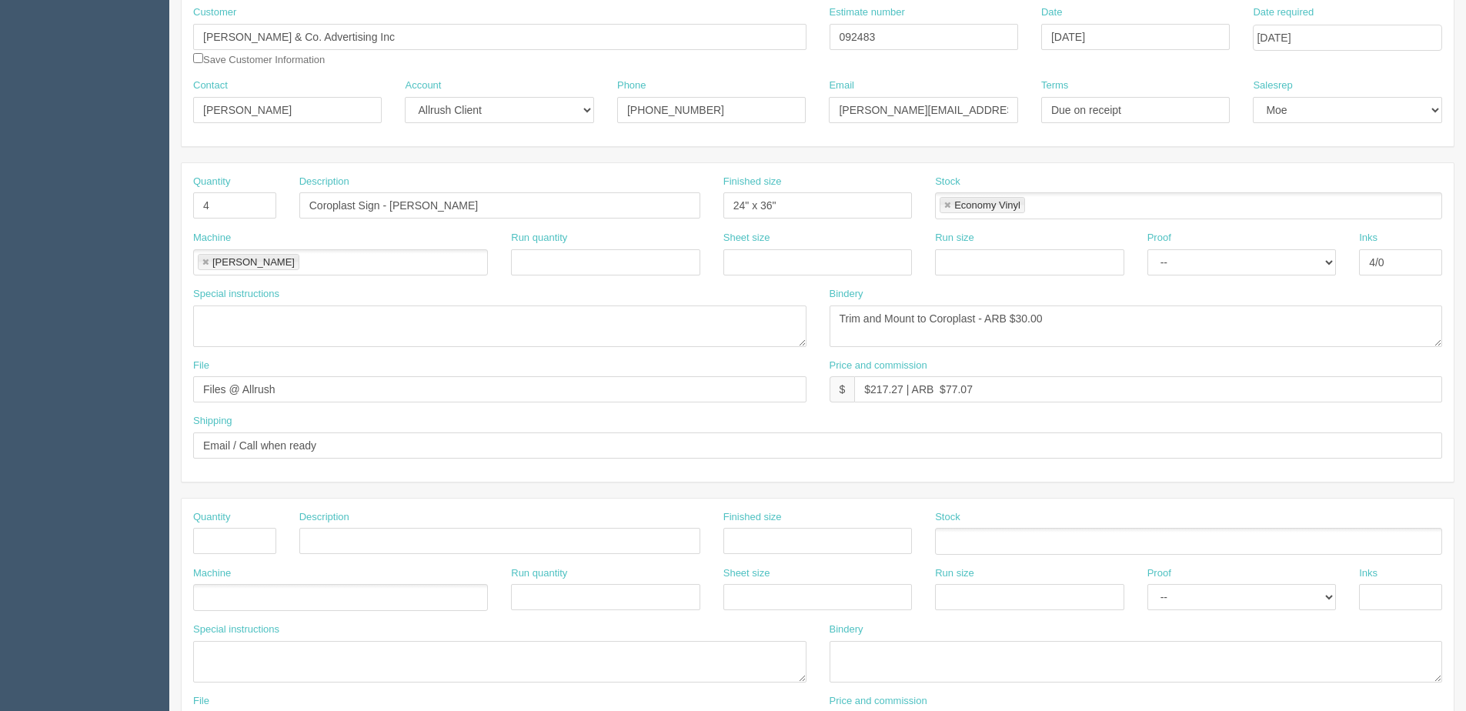
scroll to position [231, 0]
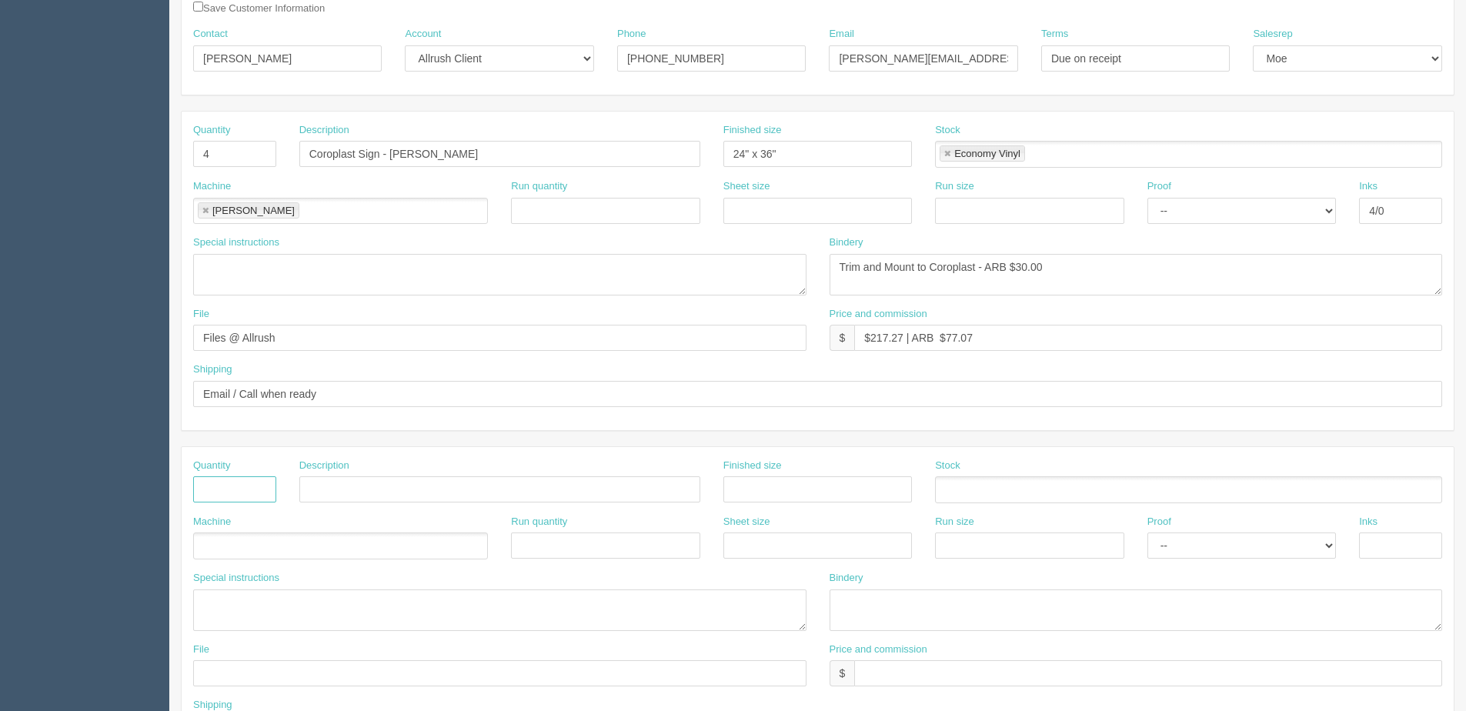
click at [245, 482] on input "text" at bounding box center [234, 489] width 83 height 26
type input "4"
click at [337, 488] on input "Sign Snipe" at bounding box center [499, 489] width 401 height 26
drag, startPoint x: 337, startPoint y: 485, endPoint x: 669, endPoint y: 399, distance: 343.3
click at [662, 402] on div "Quantity 4 Description Coroplast Sign - Nimmons Finished size 24" x 36" Stock E…" at bounding box center [817, 606] width 1273 height 991
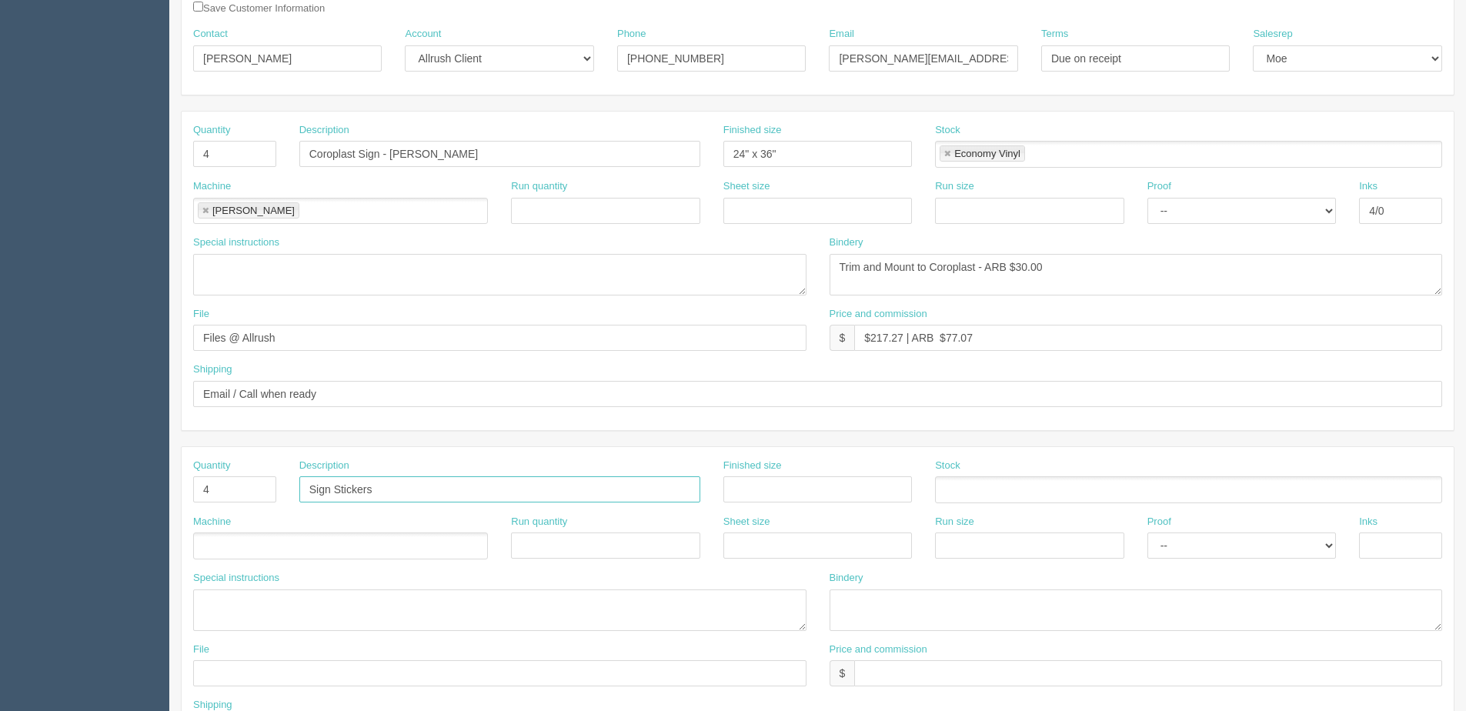
type input "Sign Stickers"
click at [756, 494] on input "text" at bounding box center [817, 489] width 188 height 26
click at [755, 493] on input "text" at bounding box center [817, 489] width 188 height 26
type input "22" x 8""
click at [1007, 491] on ul at bounding box center [1188, 489] width 507 height 27
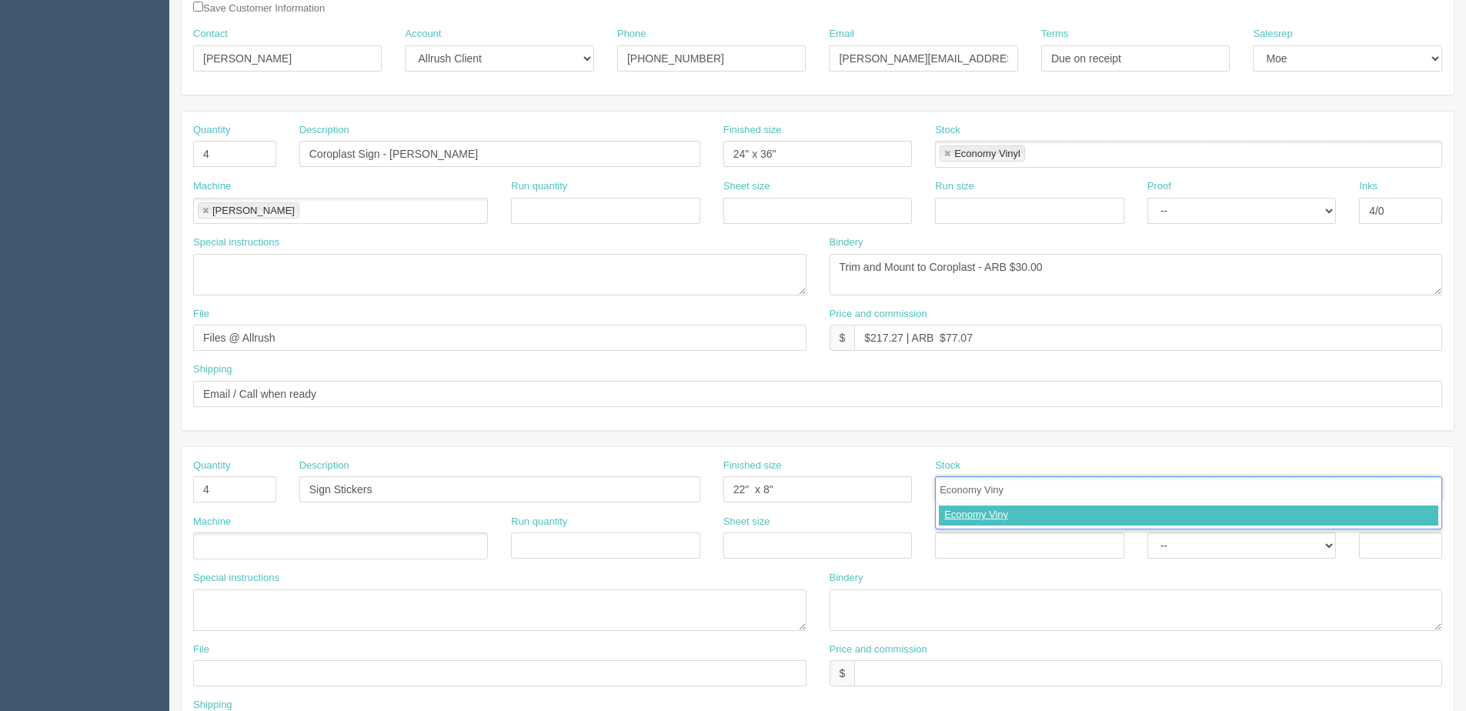
type input "Economy Vinyl"
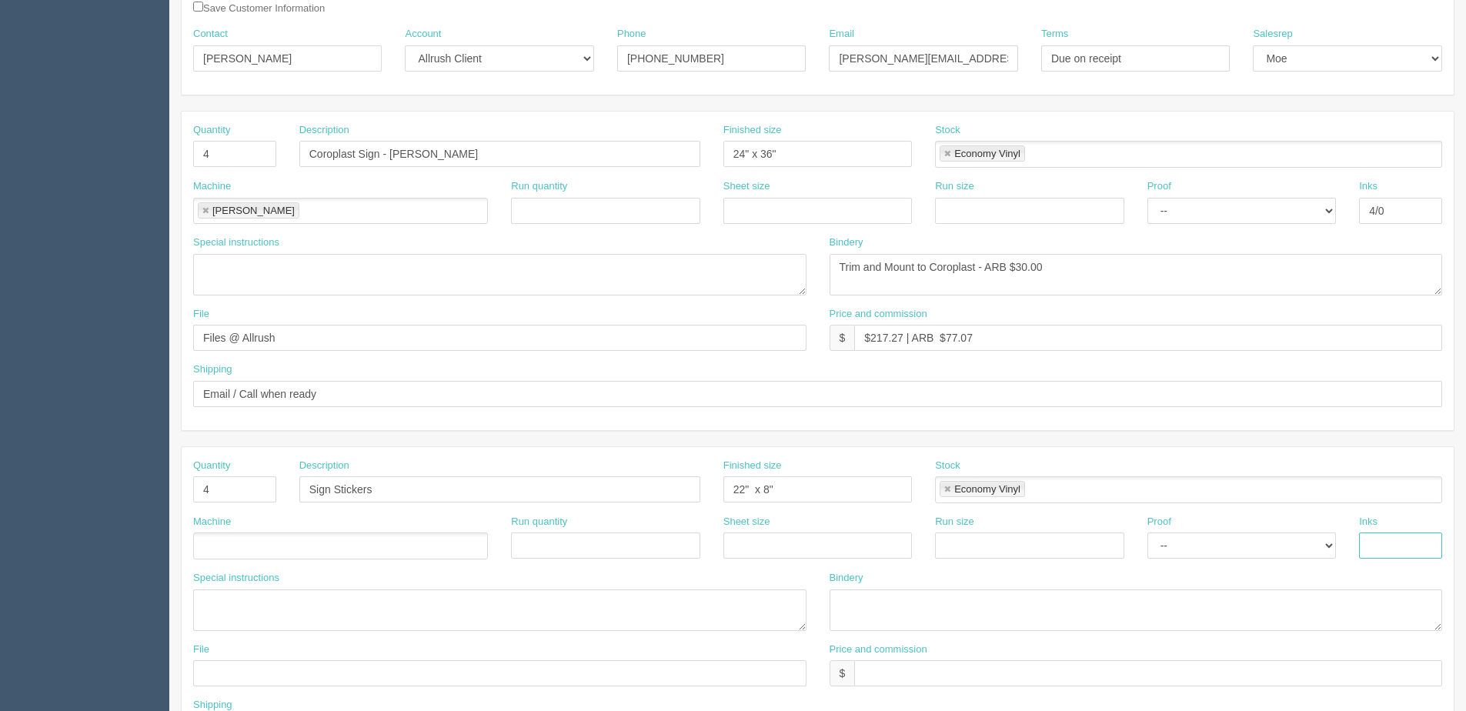
click at [1401, 546] on input "text" at bounding box center [1400, 545] width 83 height 26
type input "4/0 - Cut"
click at [853, 610] on textarea at bounding box center [1135, 610] width 613 height 42
type textarea "Trim - ARB $30.00"
type input "[EMAIL_ADDRESS][DOMAIN_NAME]"
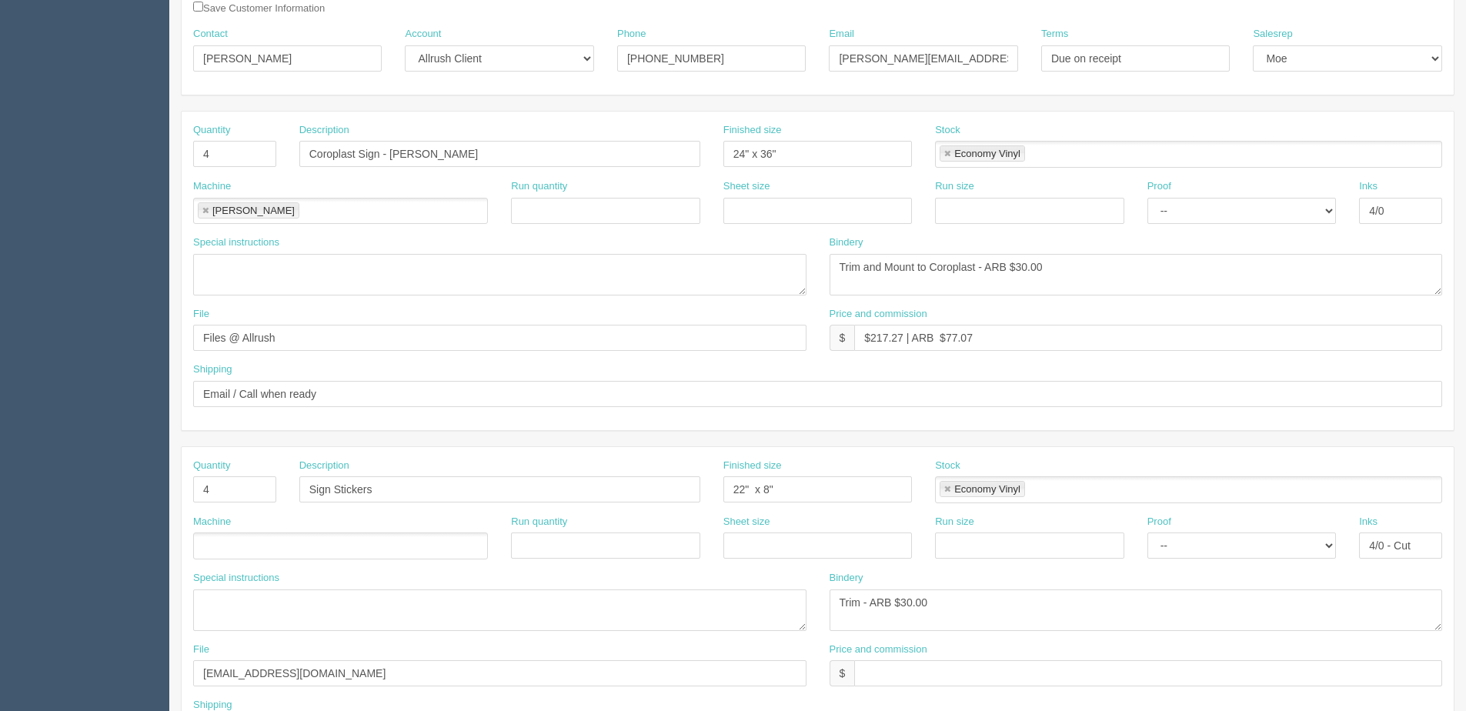
click at [255, 532] on div "Machine" at bounding box center [340, 537] width 295 height 45
click at [252, 542] on ul at bounding box center [340, 545] width 295 height 27
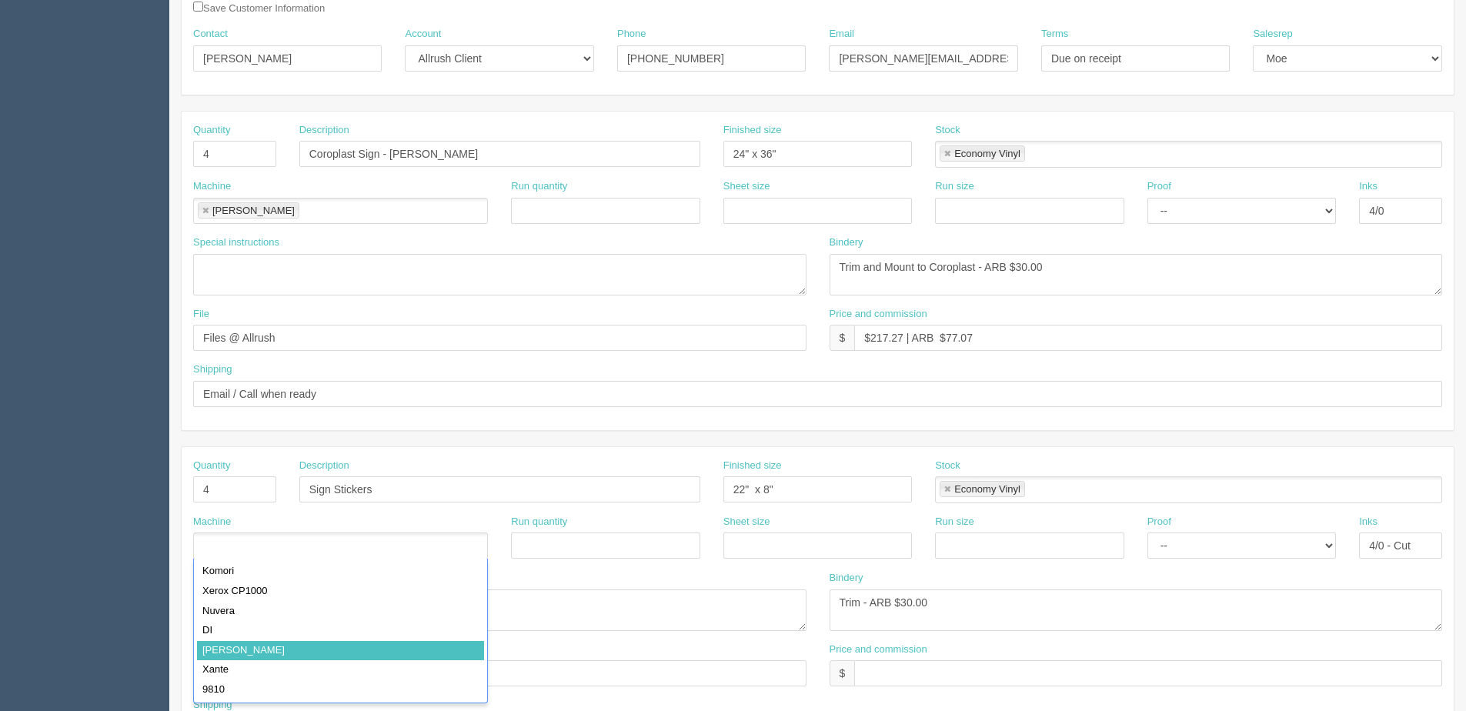
type input "[PERSON_NAME]"
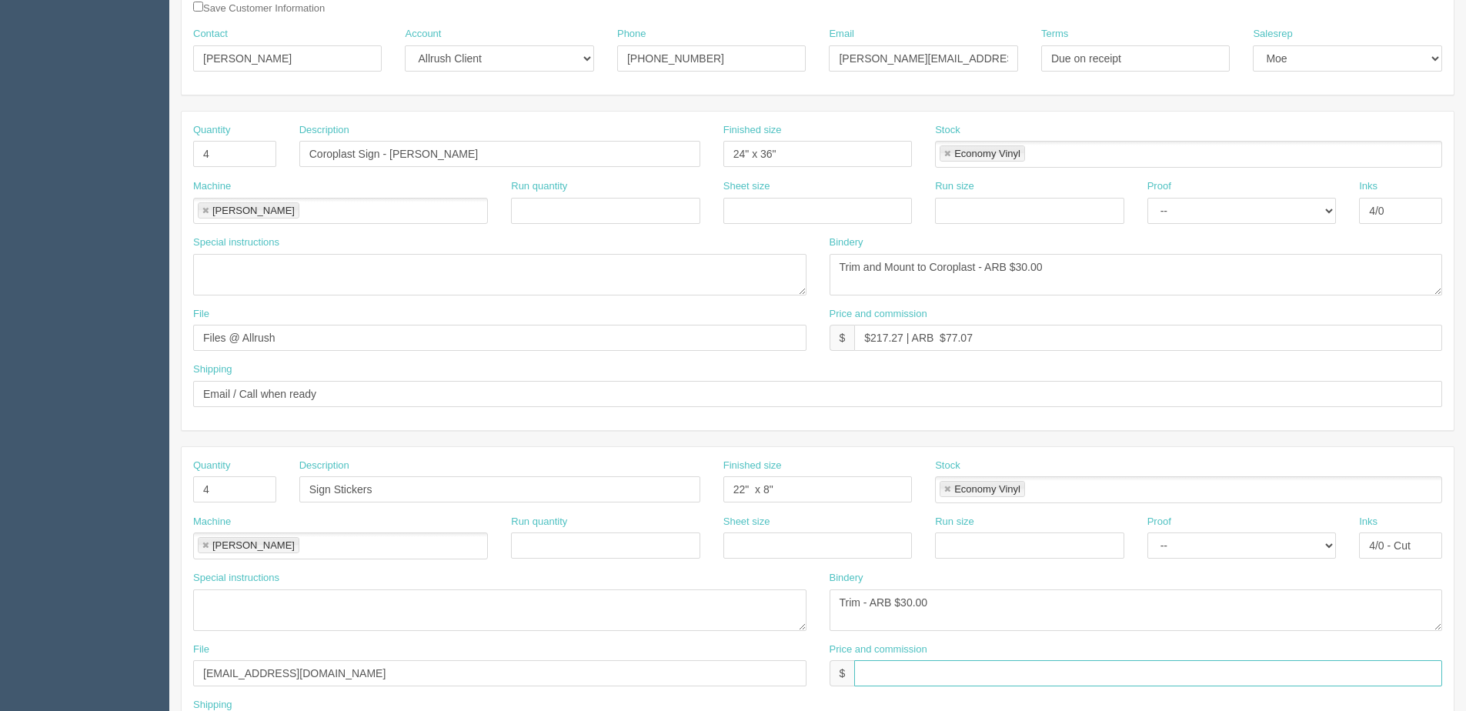
click at [902, 667] on input "text" at bounding box center [1148, 673] width 588 height 26
type input "$Included above"
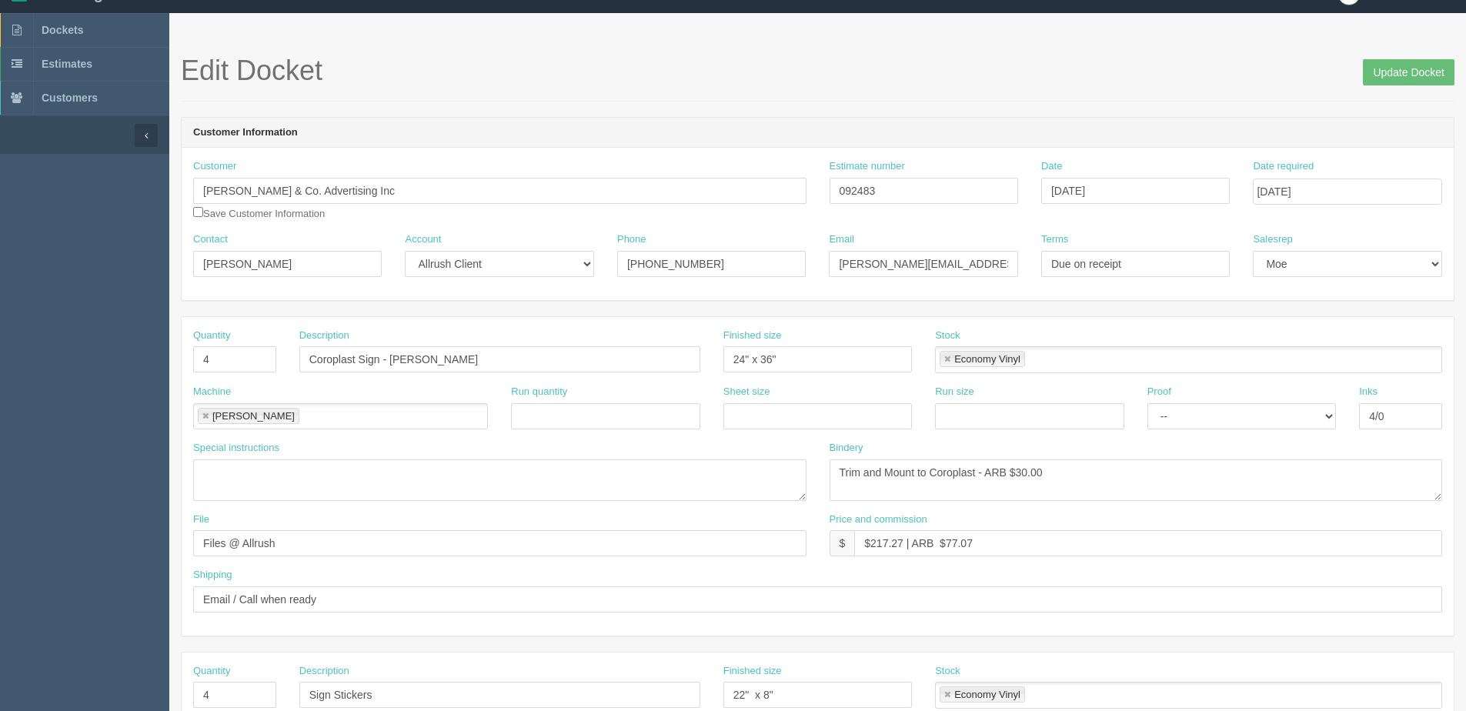
scroll to position [0, 0]
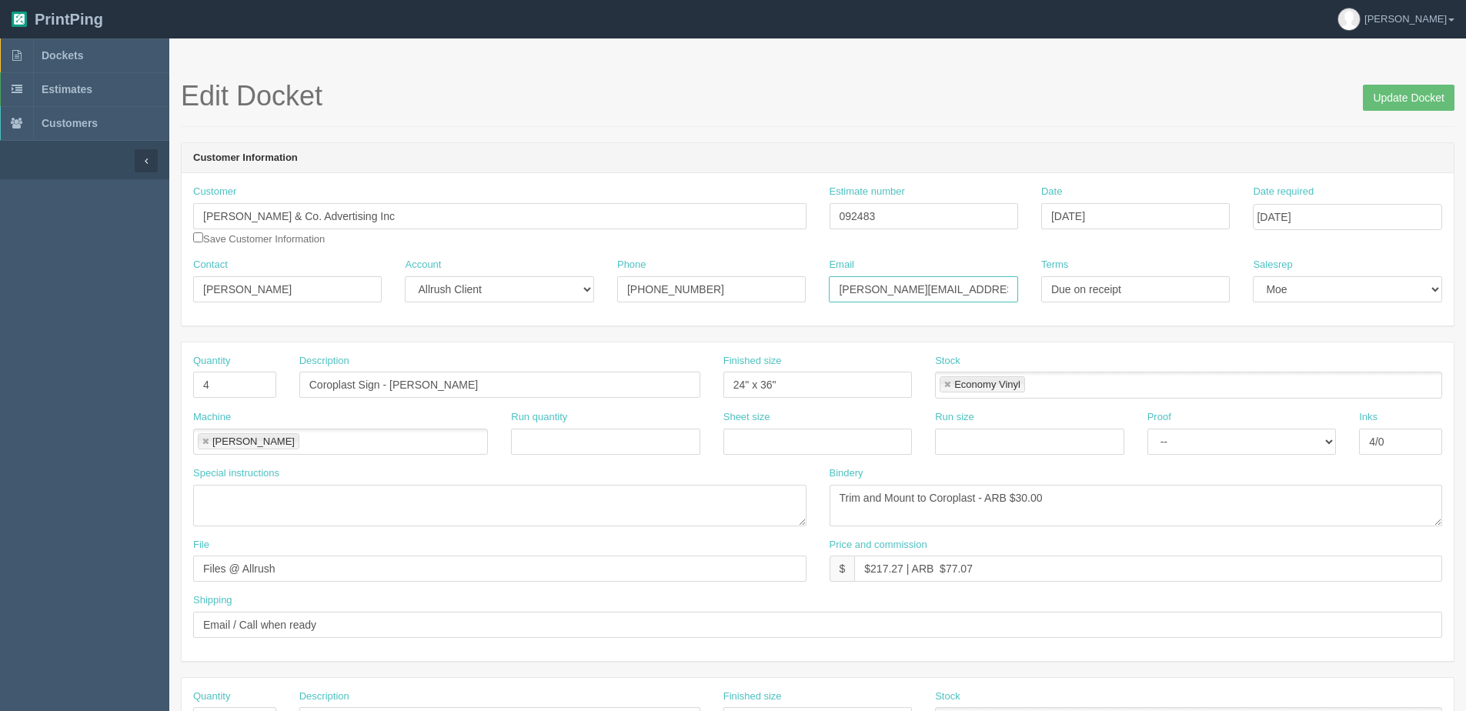
drag, startPoint x: 950, startPoint y: 300, endPoint x: 648, endPoint y: 292, distance: 302.4
click at [652, 294] on div "Contact Tessa Blair Account -- Existing Client Allrush Client Rep Client Phone …" at bounding box center [818, 286] width 1272 height 56
paste input "tessab"
type input "[EMAIL_ADDRESS][DOMAIN_NAME]"
click at [1376, 104] on input "Update Docket" at bounding box center [1408, 98] width 92 height 26
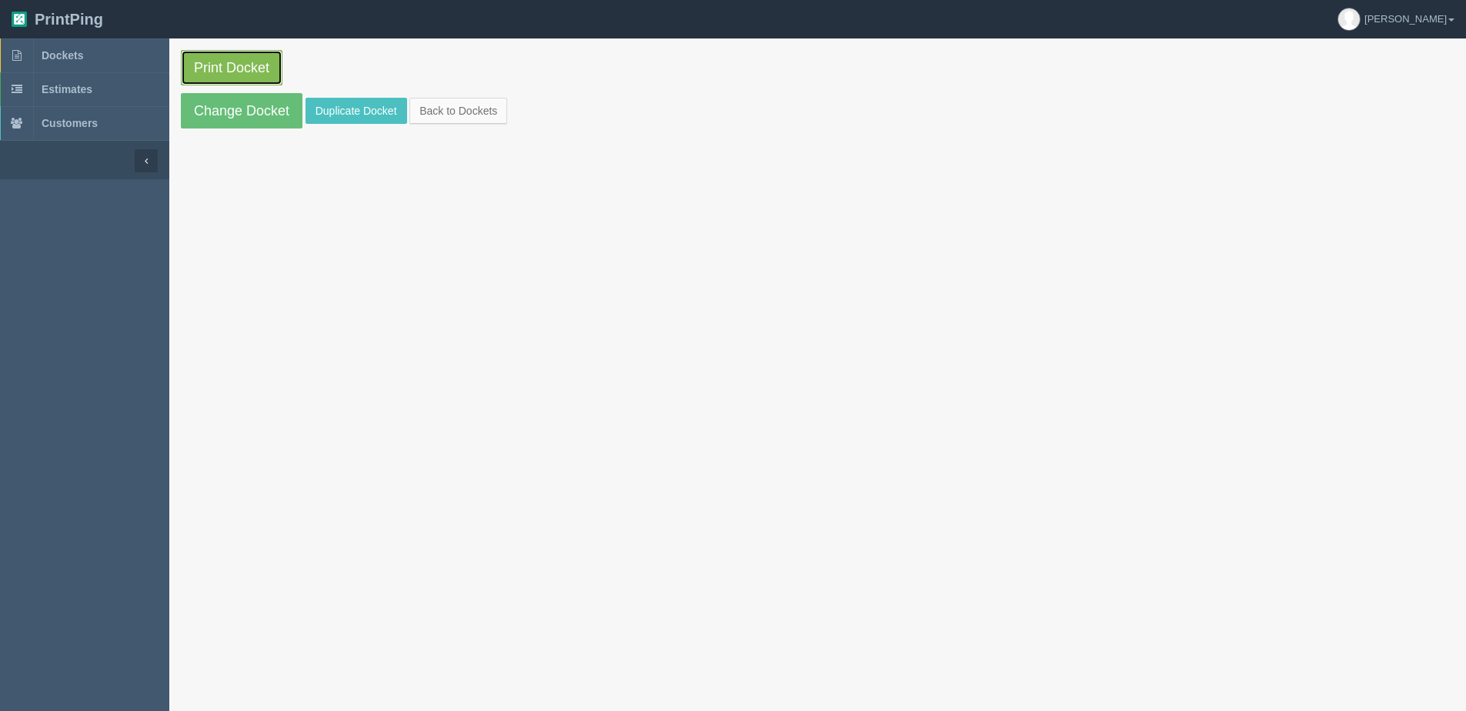
click at [203, 68] on link "Print Docket" at bounding box center [232, 67] width 102 height 35
click at [237, 105] on link "Change Docket" at bounding box center [242, 110] width 122 height 35
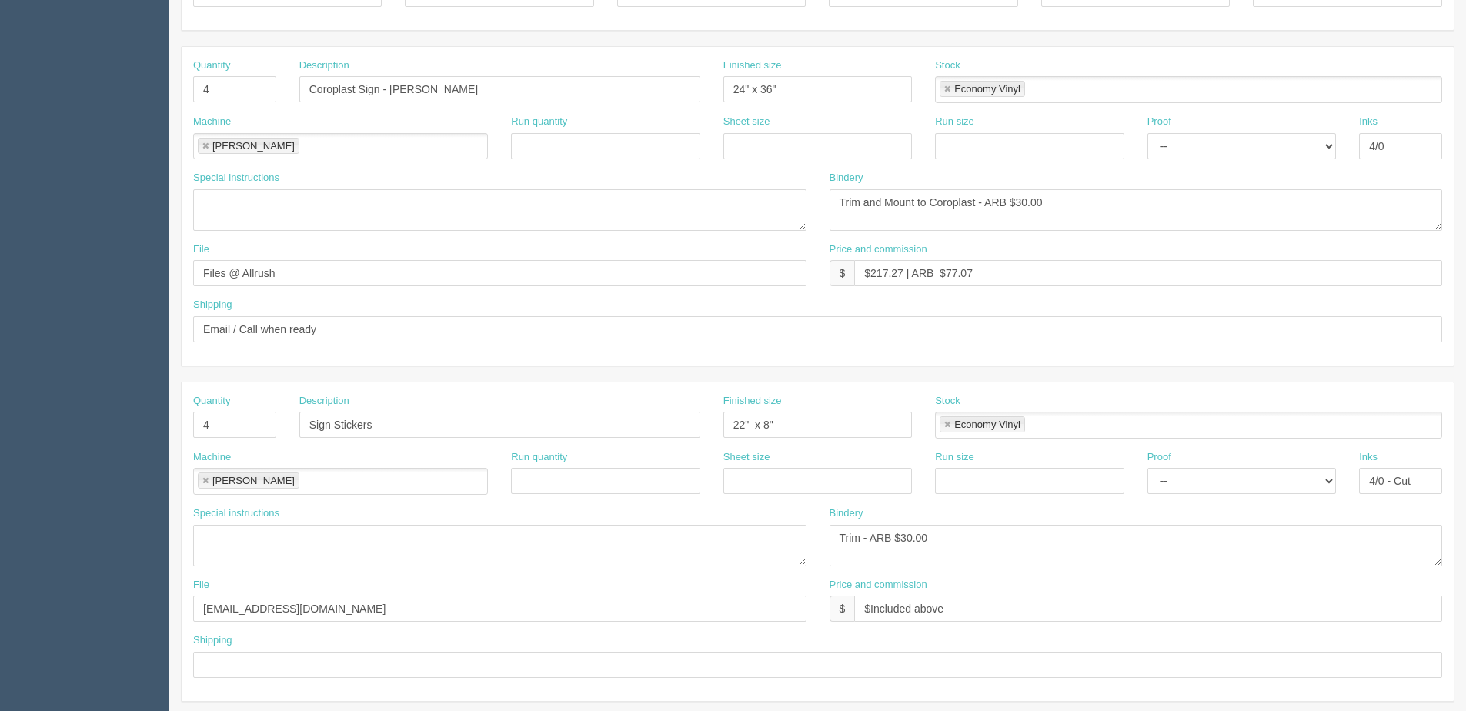
scroll to position [385, 0]
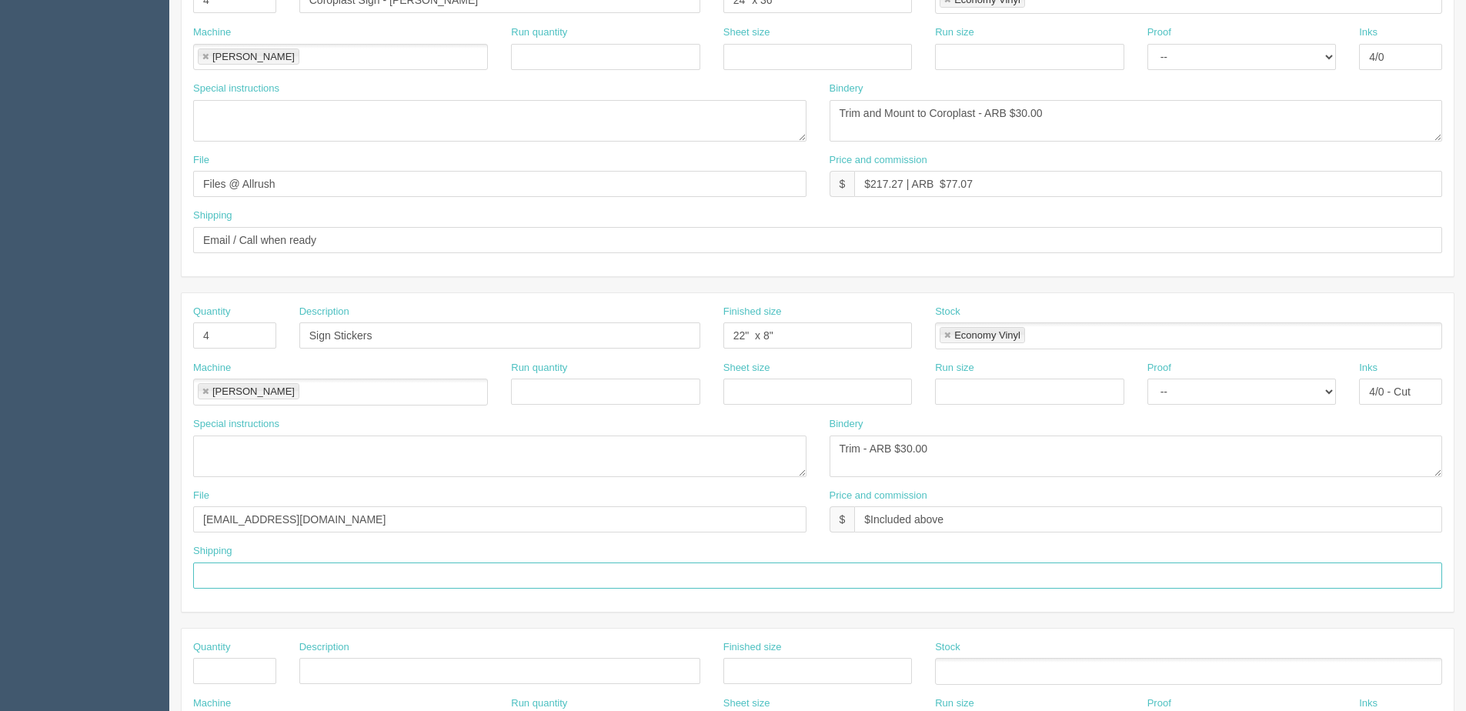
click at [345, 569] on input "text" at bounding box center [817, 575] width 1249 height 26
type input "Same as above"
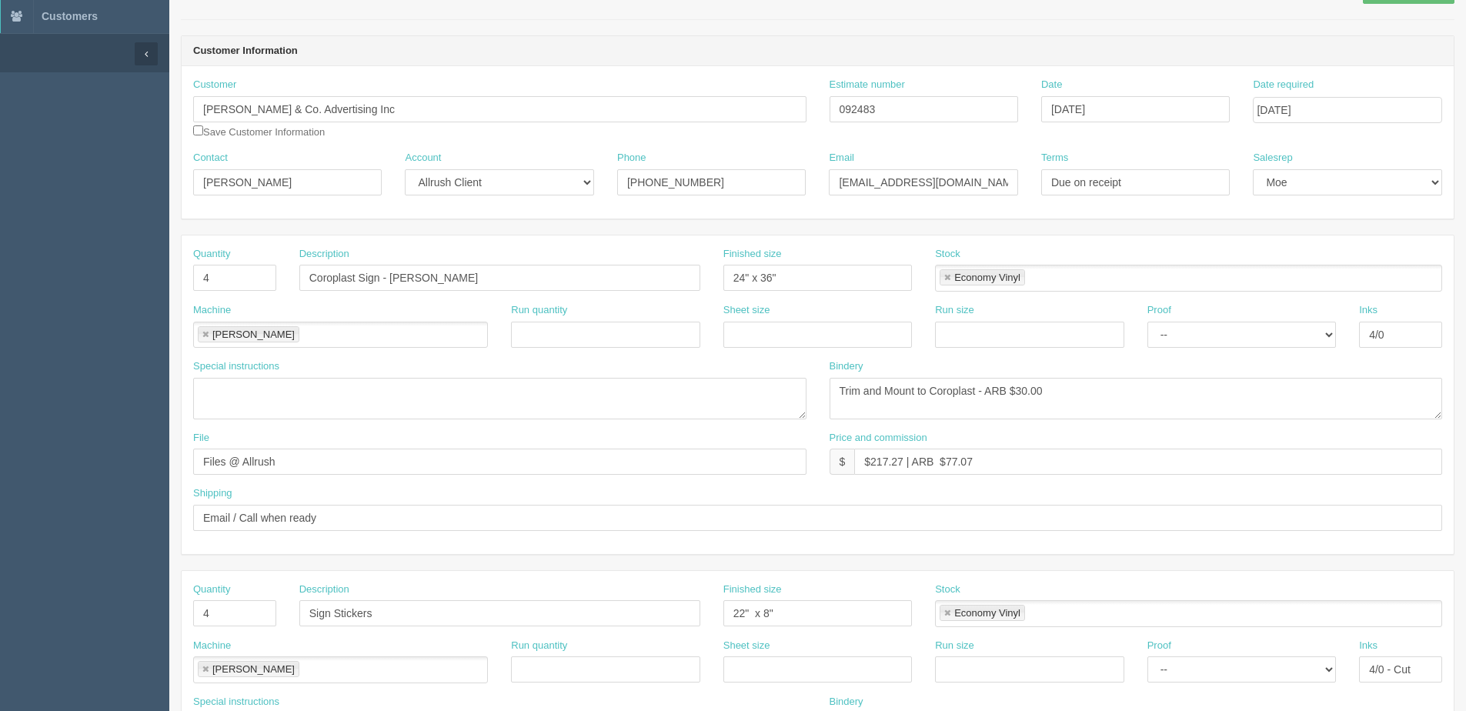
scroll to position [0, 0]
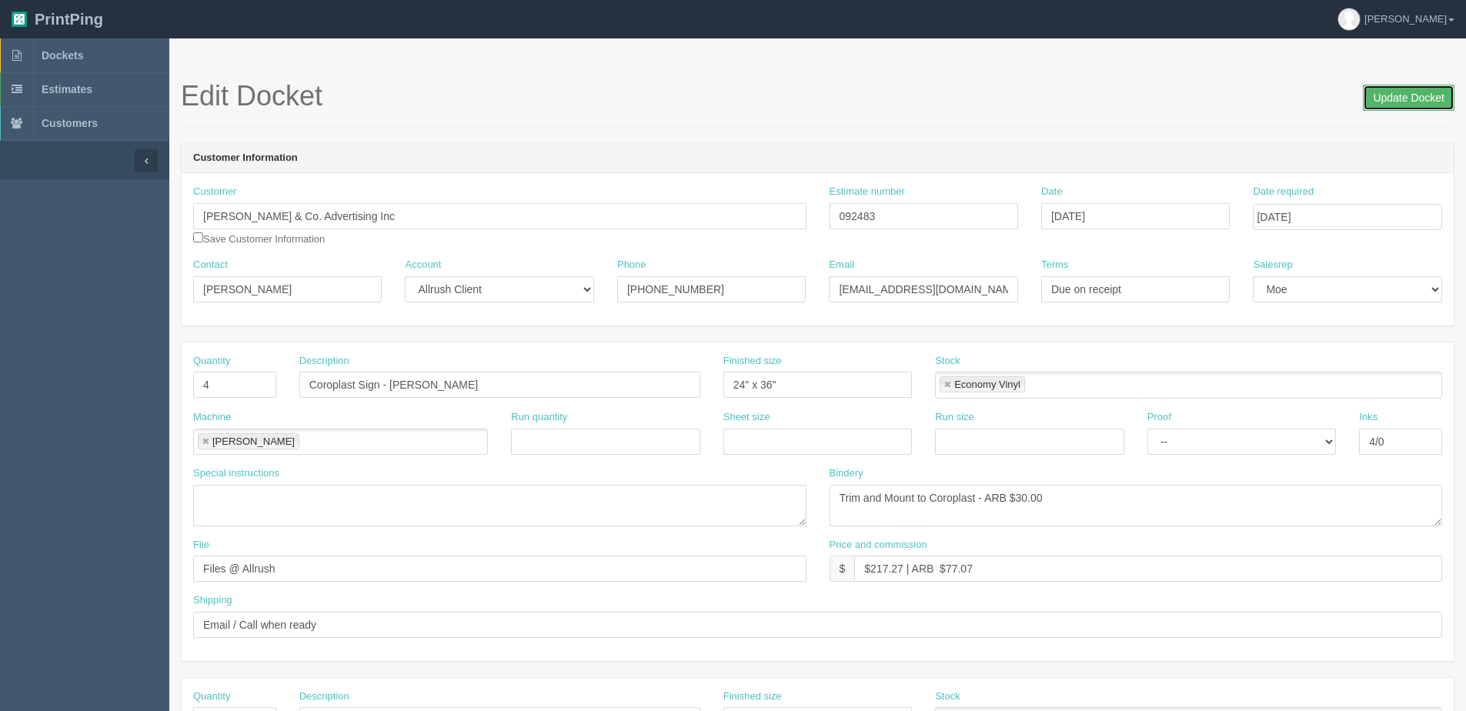
click at [1433, 95] on input "Update Docket" at bounding box center [1408, 98] width 92 height 26
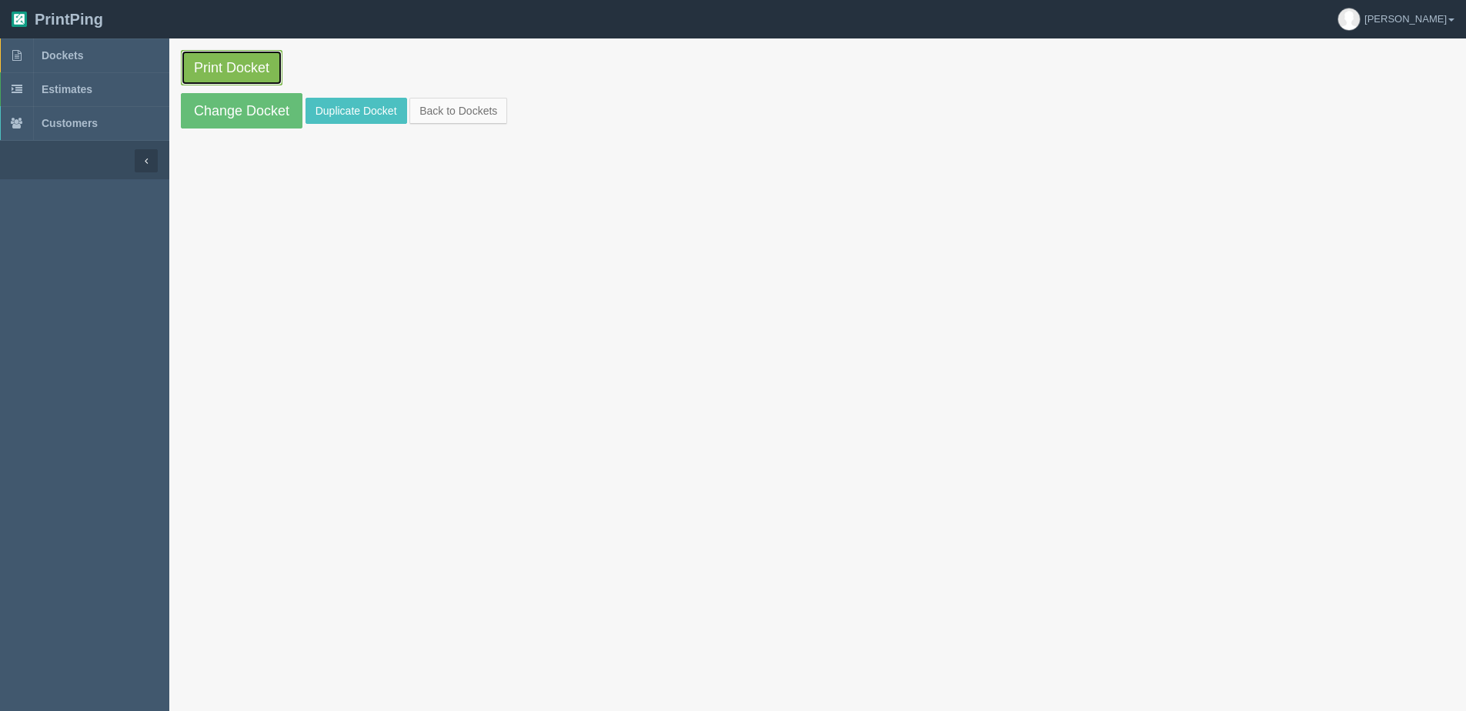
click at [235, 56] on link "Print Docket" at bounding box center [232, 67] width 102 height 35
